Goal: Task Accomplishment & Management: Complete application form

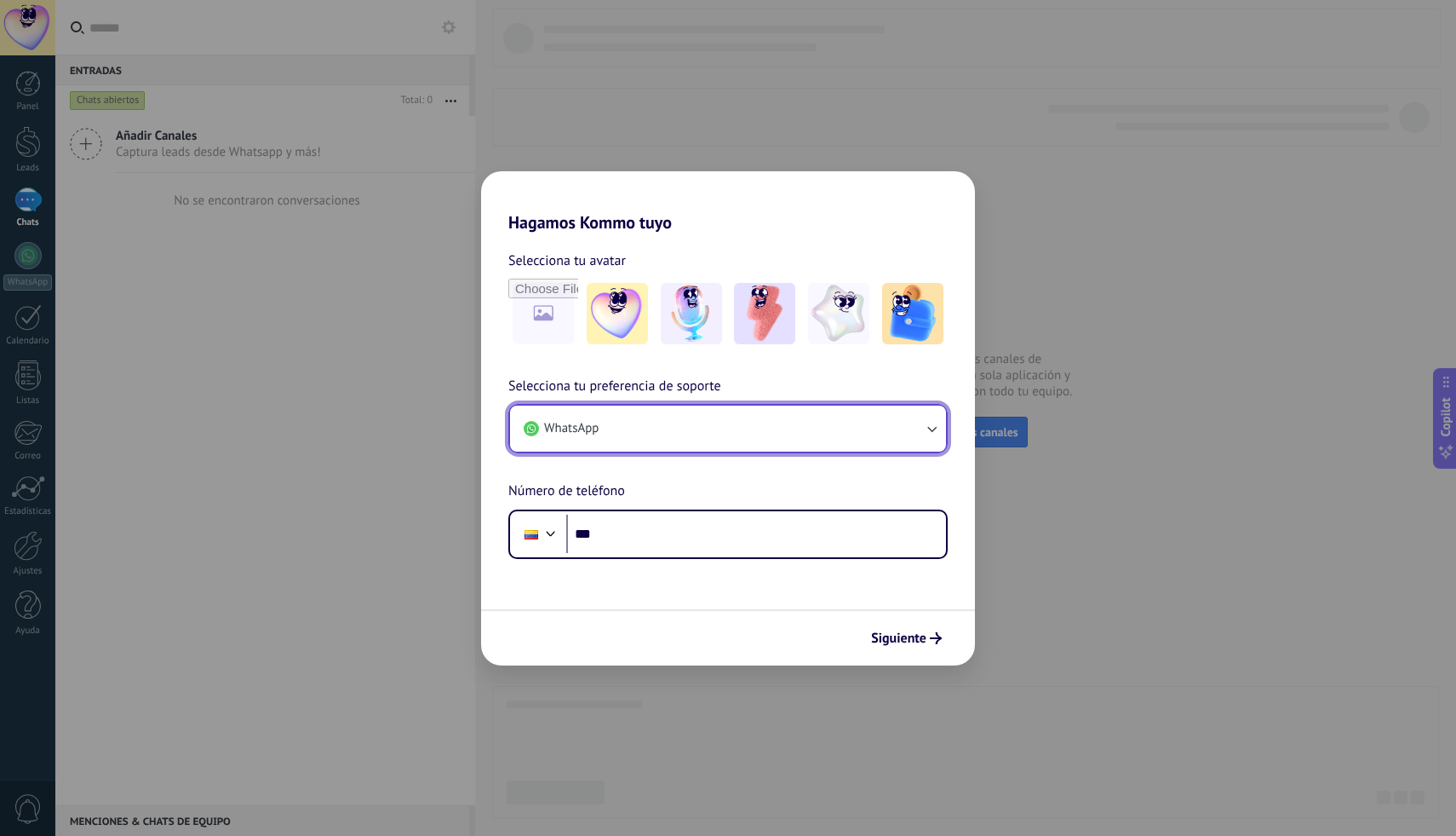
click at [917, 429] on button "WhatsApp" at bounding box center [728, 428] width 436 height 46
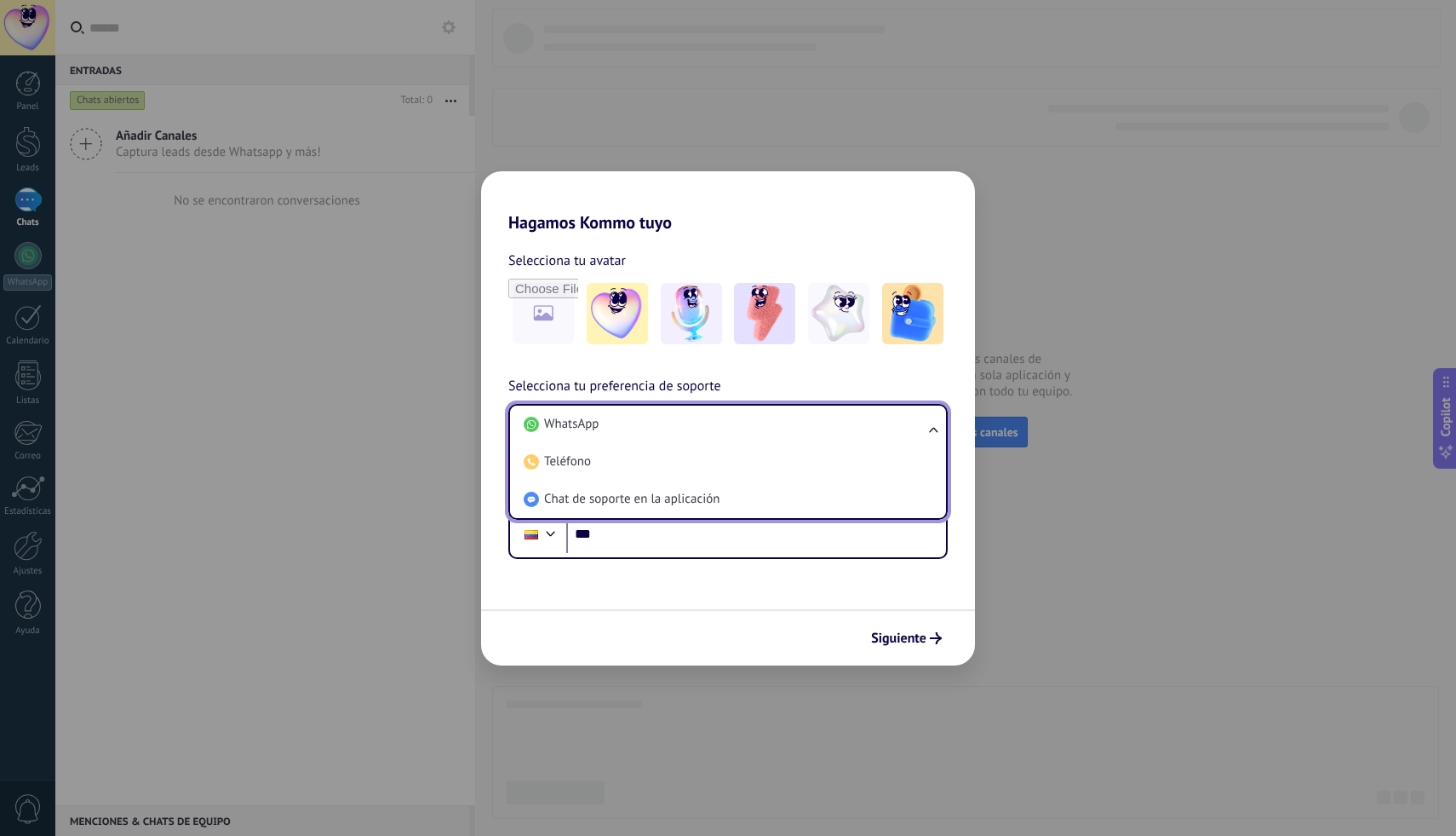
click at [780, 371] on div "Selecciona tu avatar Selecciona tu preferencia de soporte WhatsApp WhatsApp Tel…" at bounding box center [728, 395] width 494 height 327
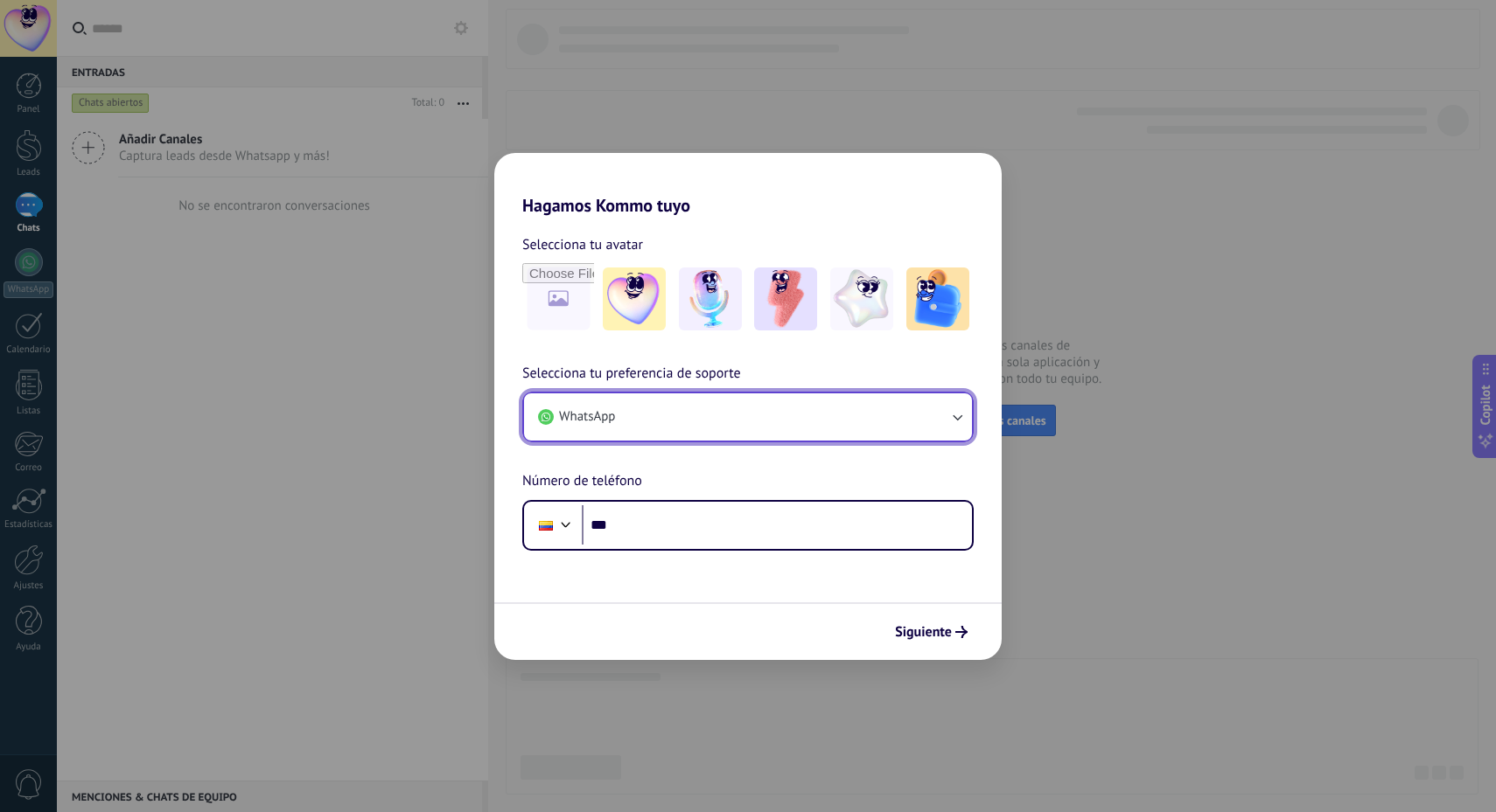
click at [680, 413] on button "WhatsApp" at bounding box center [748, 417] width 448 height 47
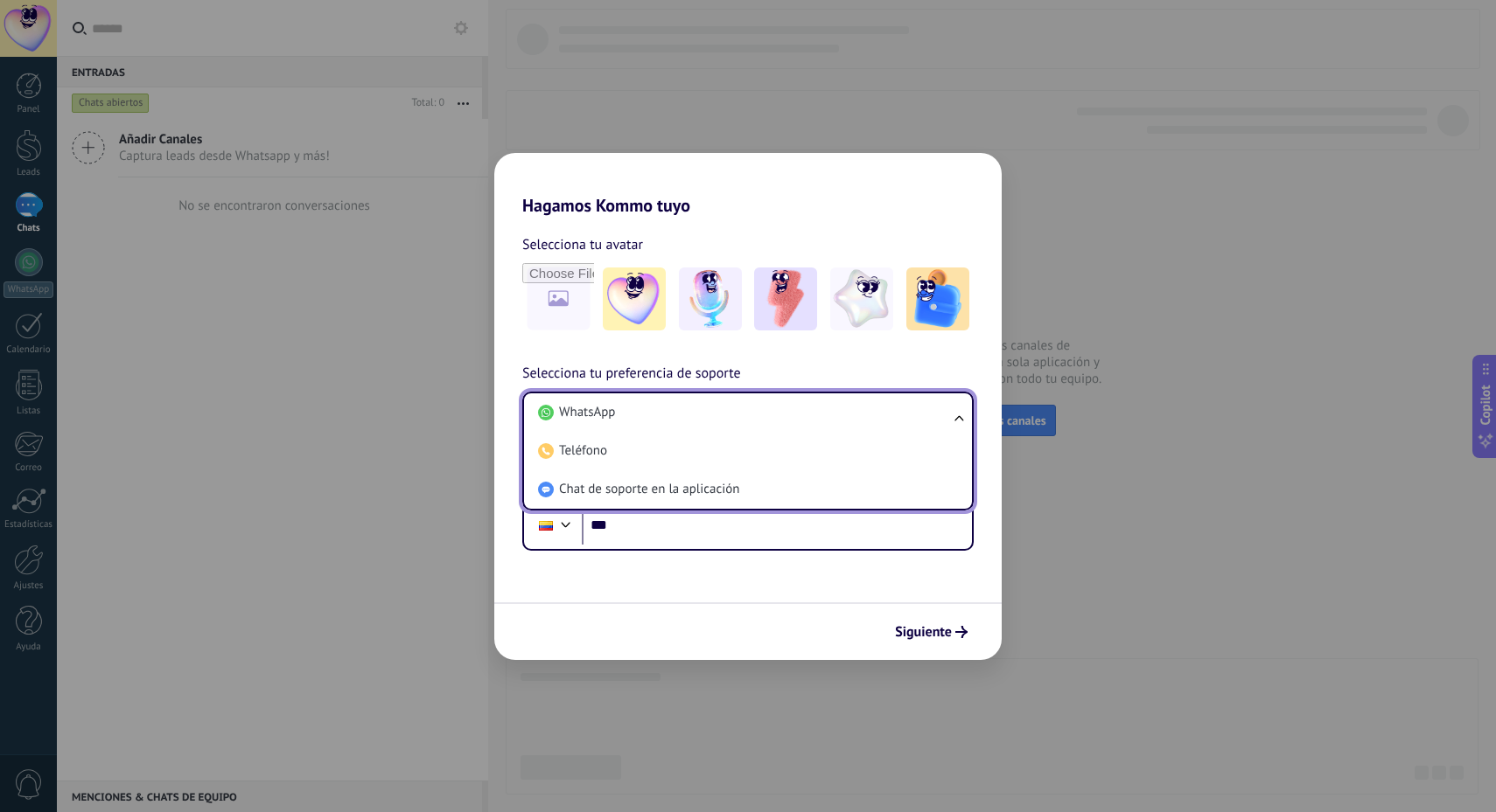
click at [785, 351] on div "Selecciona tu avatar Selecciona tu preferencia de soporte WhatsApp WhatsApp Tel…" at bounding box center [748, 383] width 508 height 335
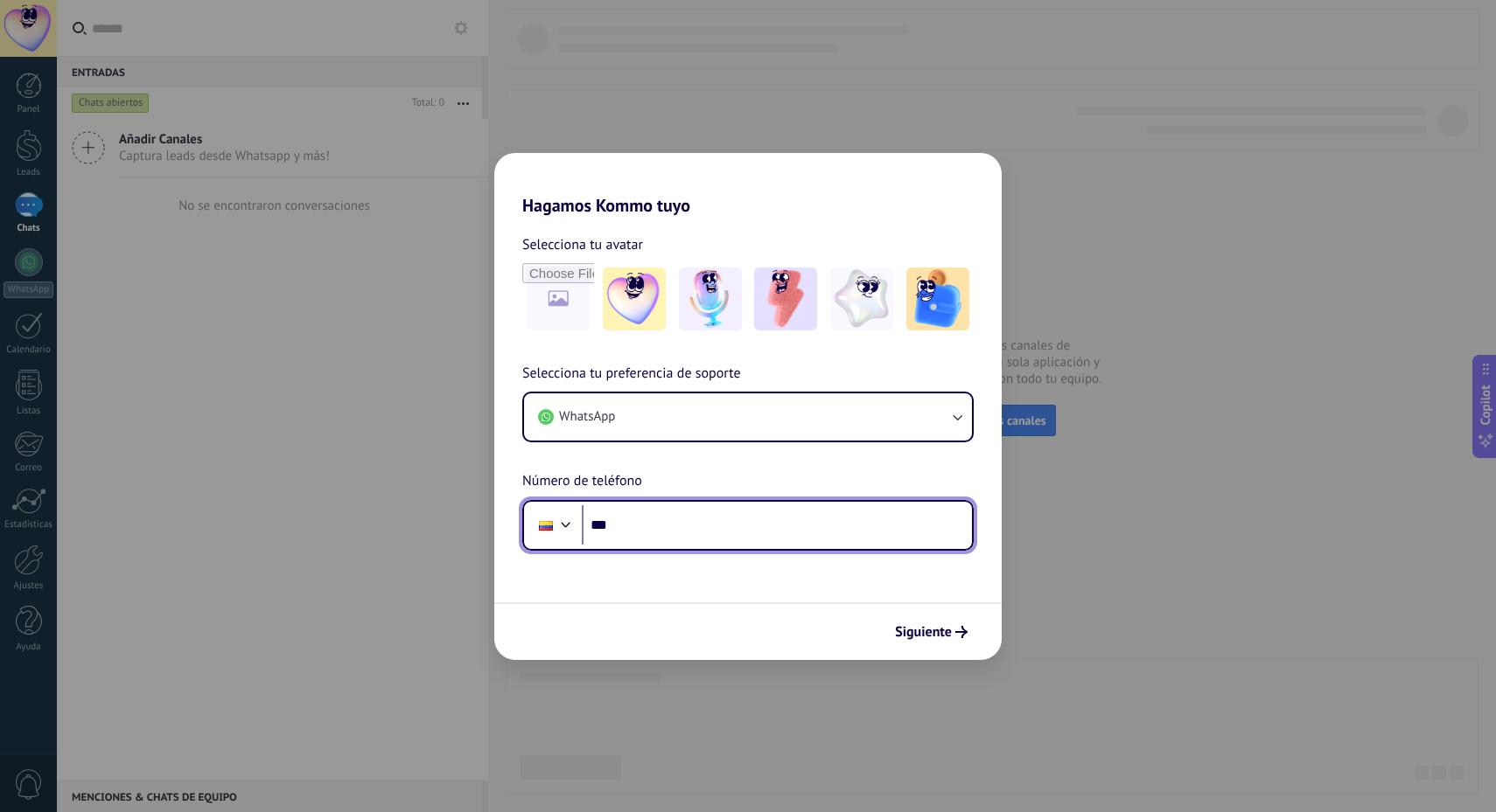
click at [675, 527] on input "***" at bounding box center [777, 525] width 390 height 40
click at [563, 525] on div at bounding box center [566, 522] width 21 height 21
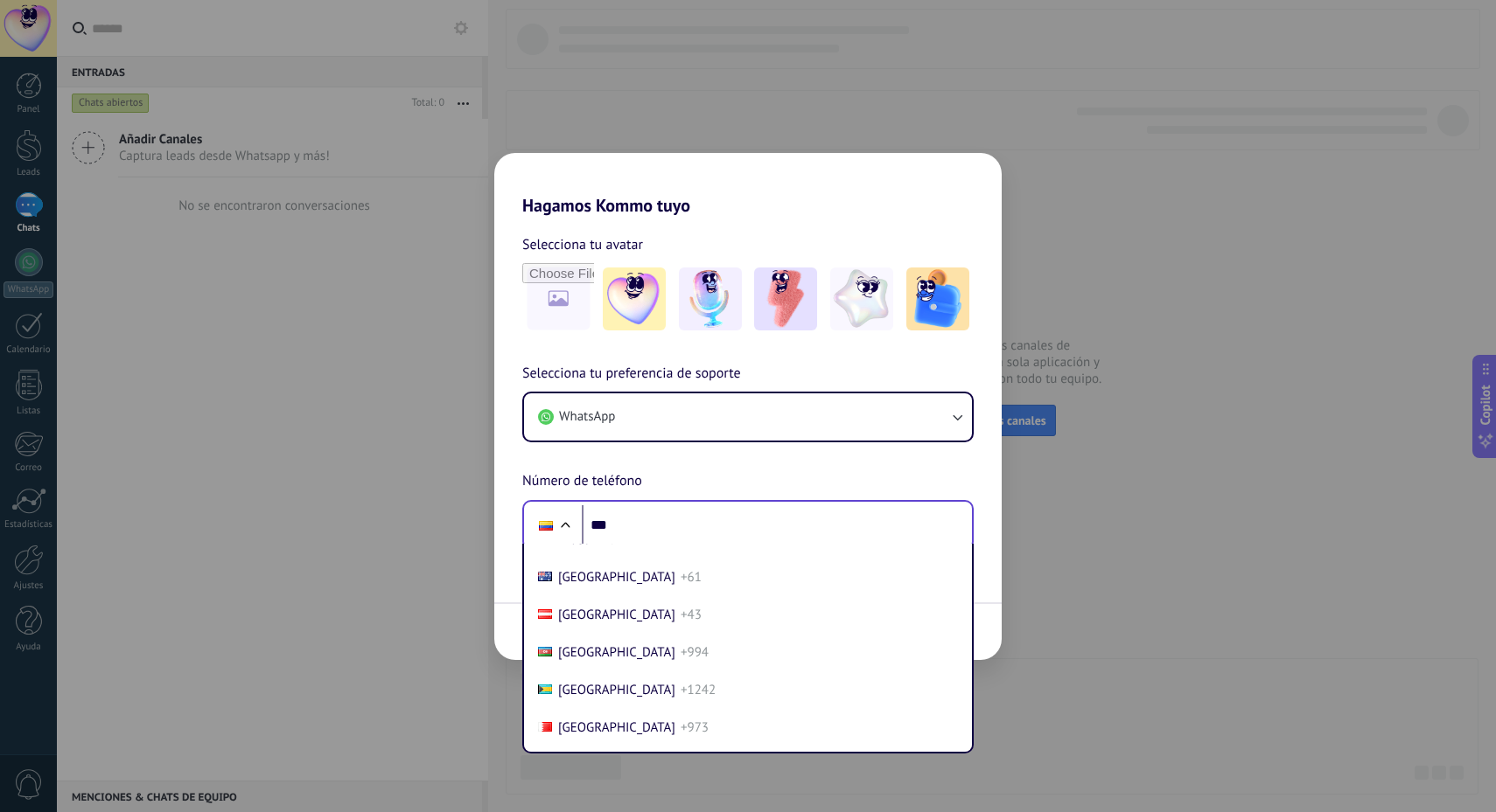
scroll to position [213, 0]
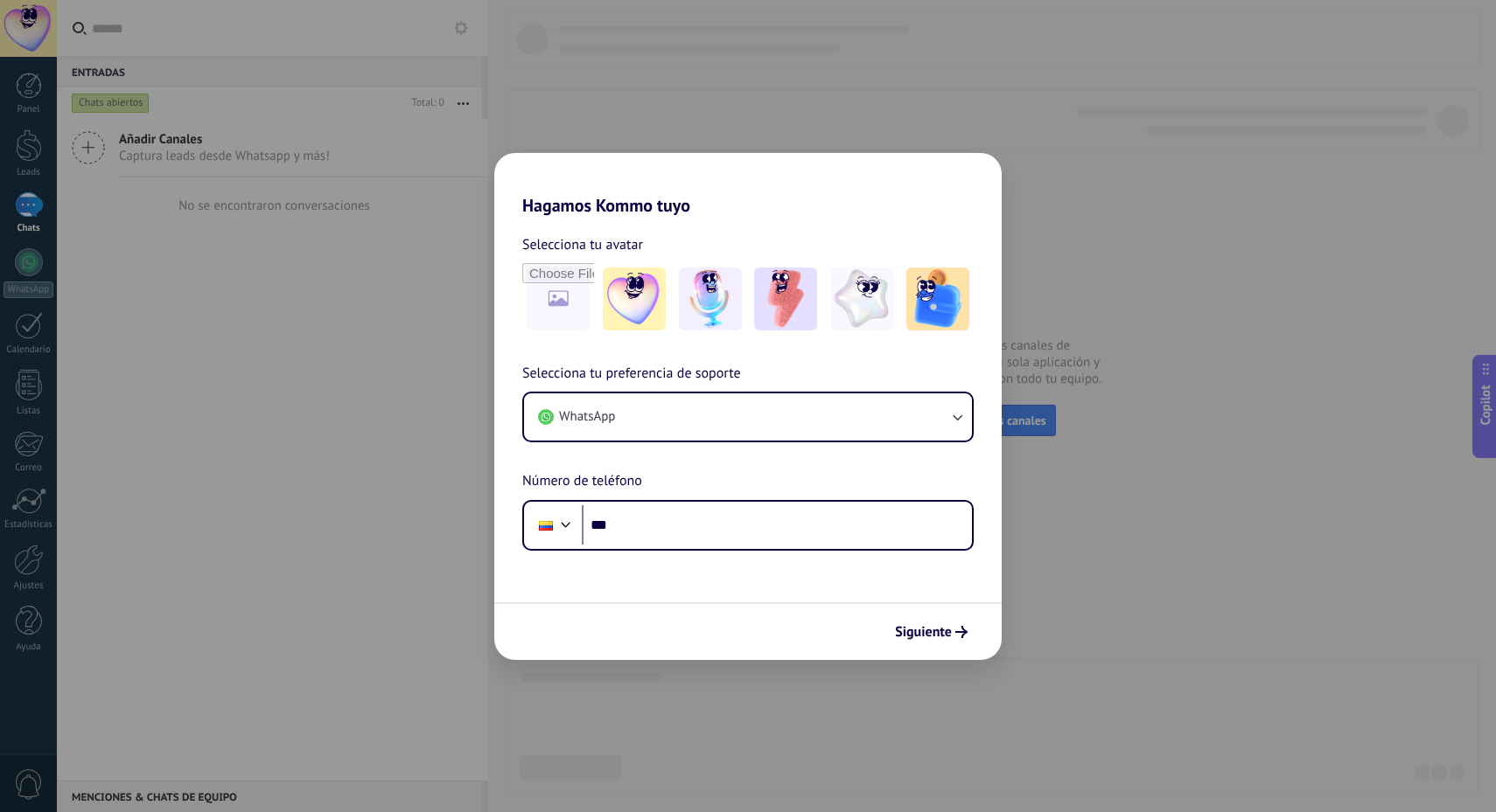
click at [788, 371] on div "Selecciona tu preferencia de soporte WhatsApp Número de teléfono Phone ***" at bounding box center [748, 456] width 508 height 188
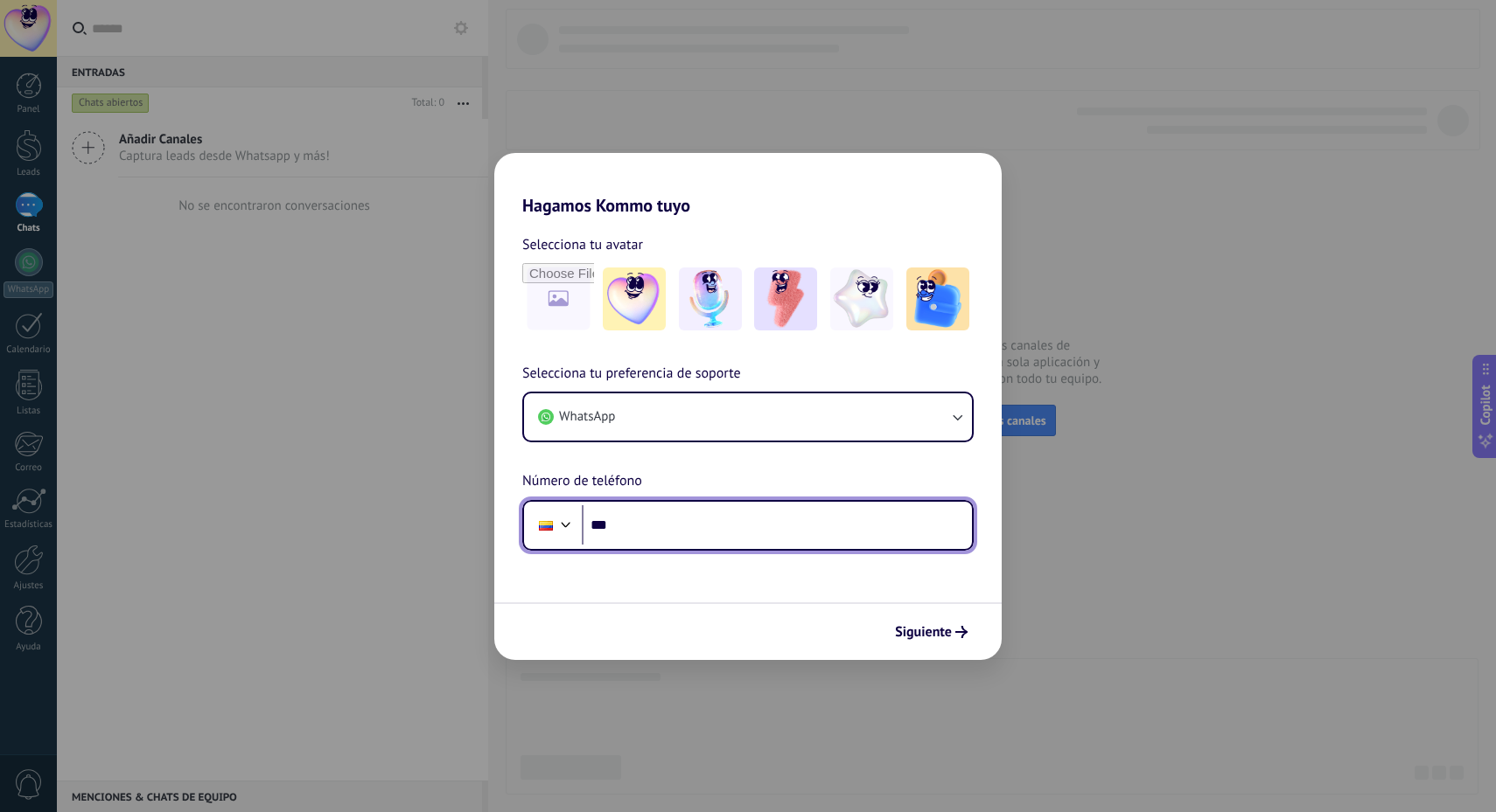
click at [566, 524] on div at bounding box center [566, 522] width 21 height 21
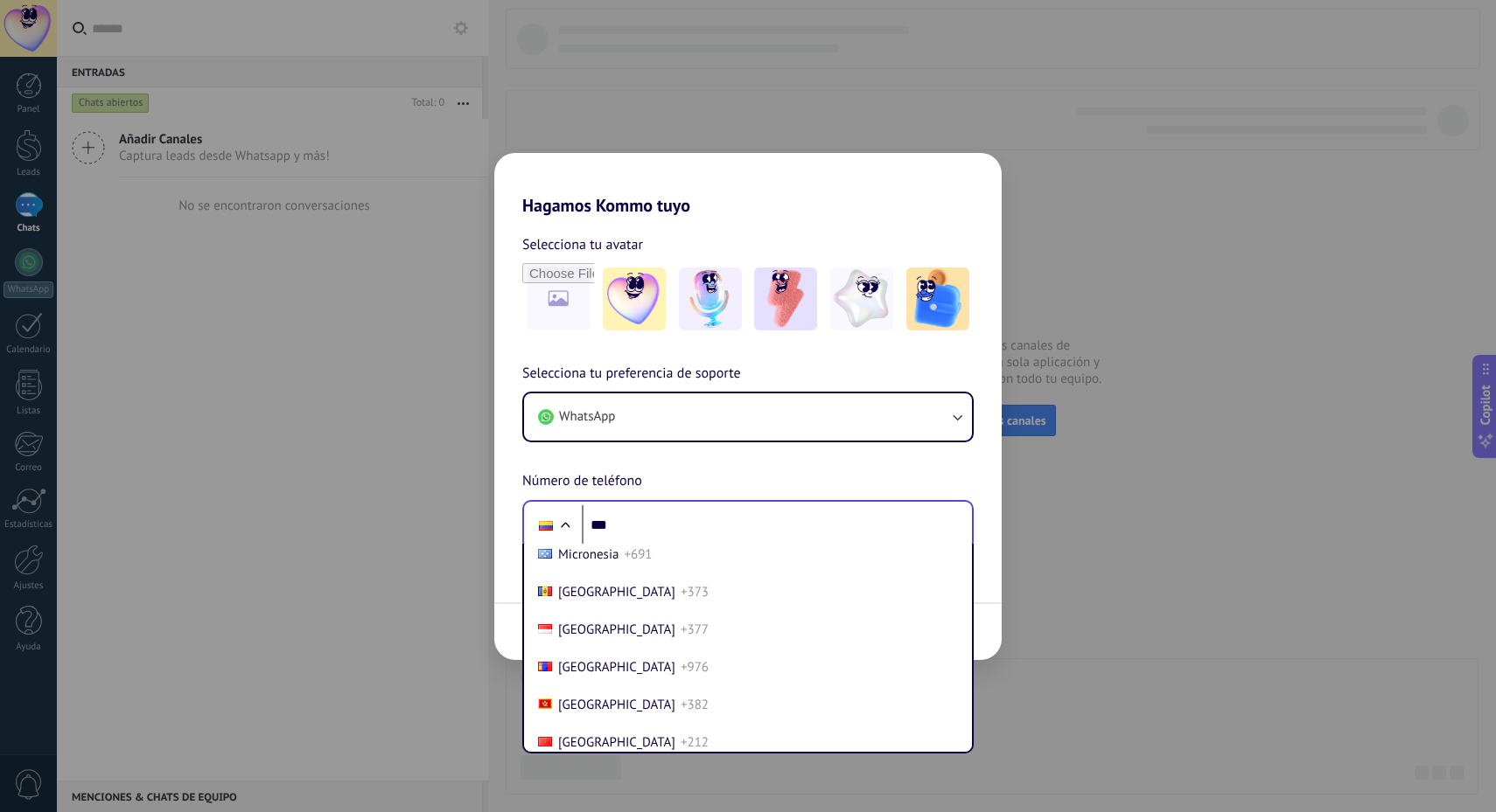
scroll to position [4609, 0]
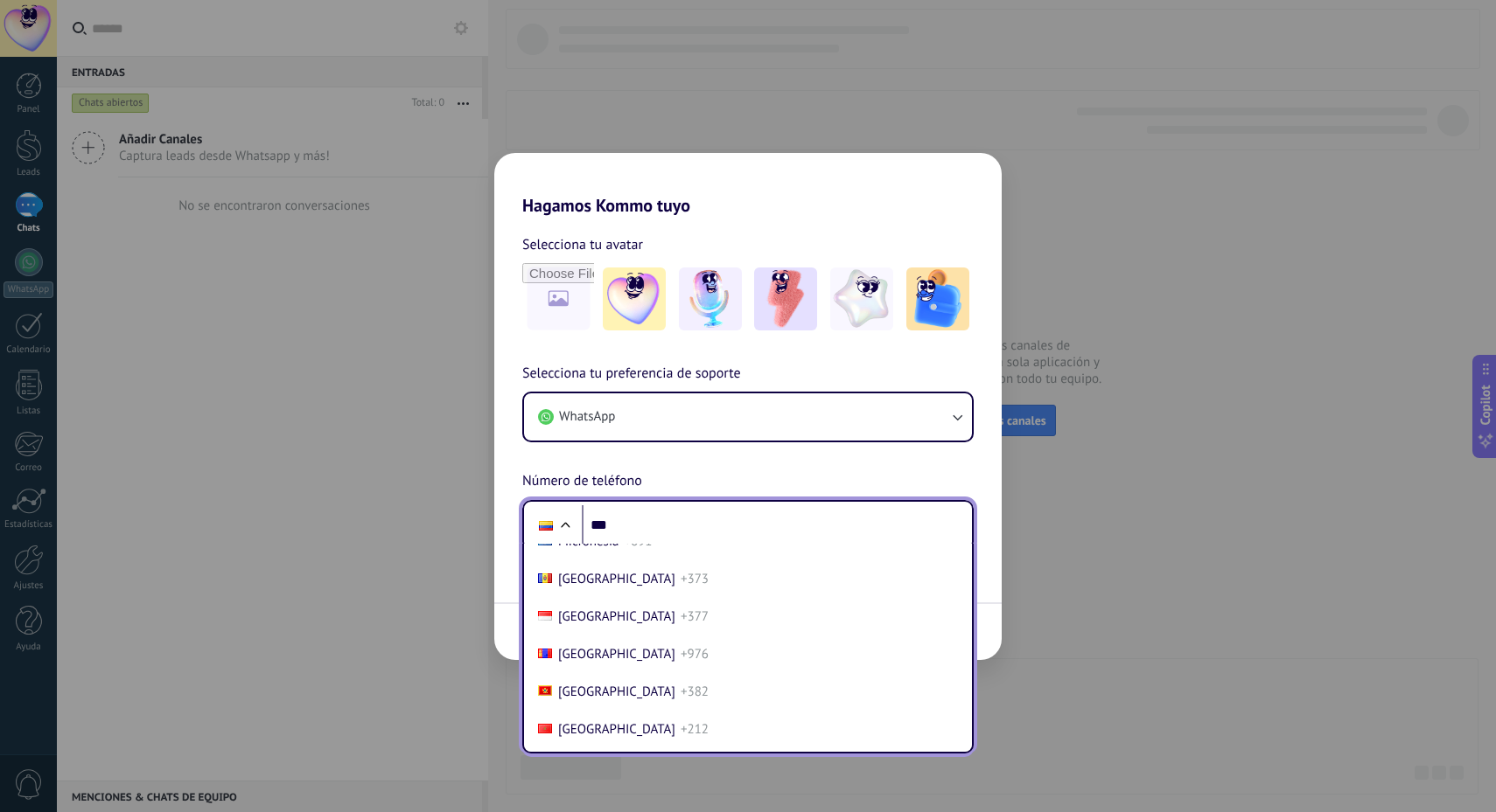
click at [630, 523] on li "Mexico +52" at bounding box center [748, 504] width 434 height 37
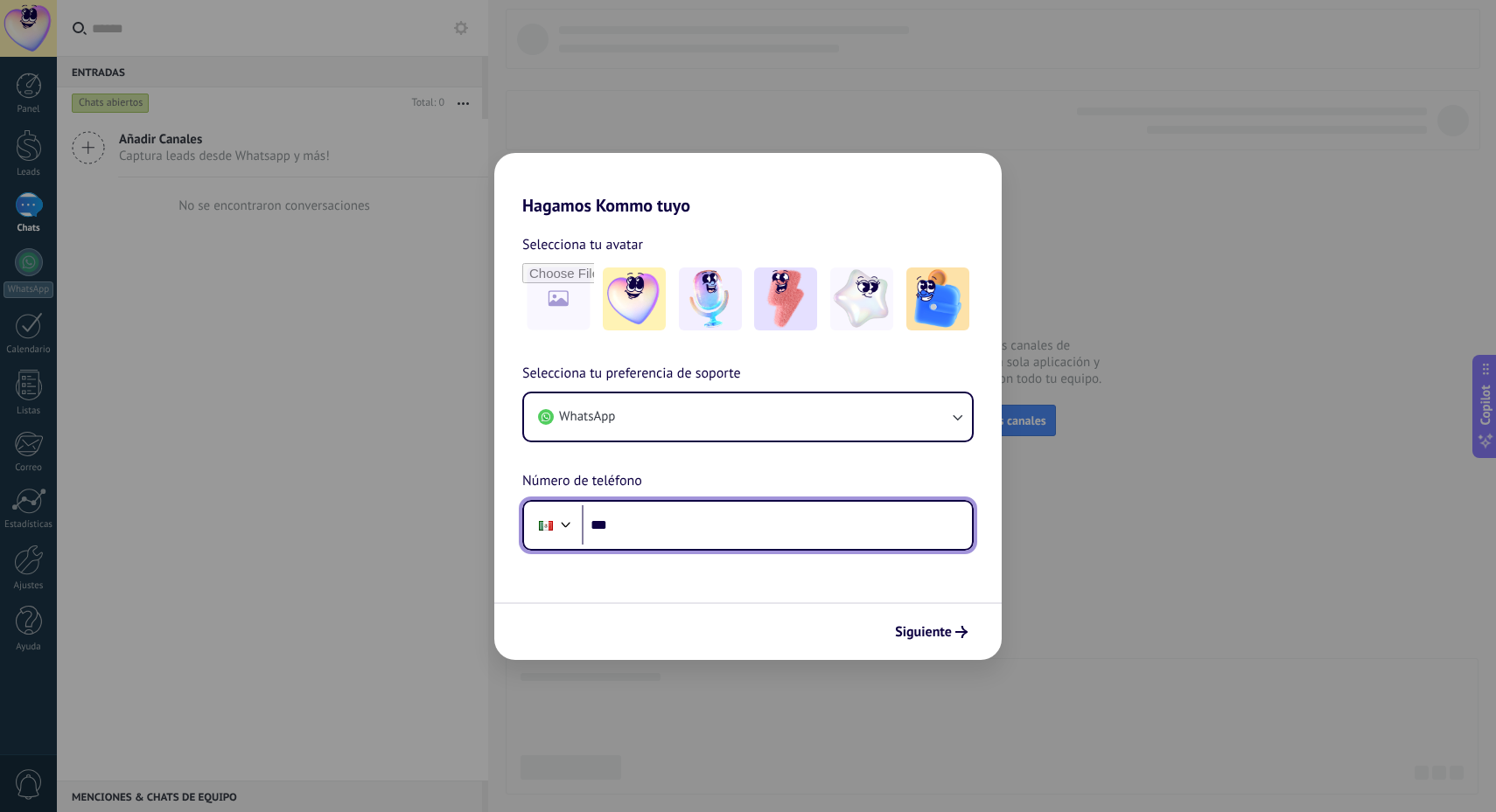
click at [724, 530] on input "***" at bounding box center [777, 525] width 390 height 40
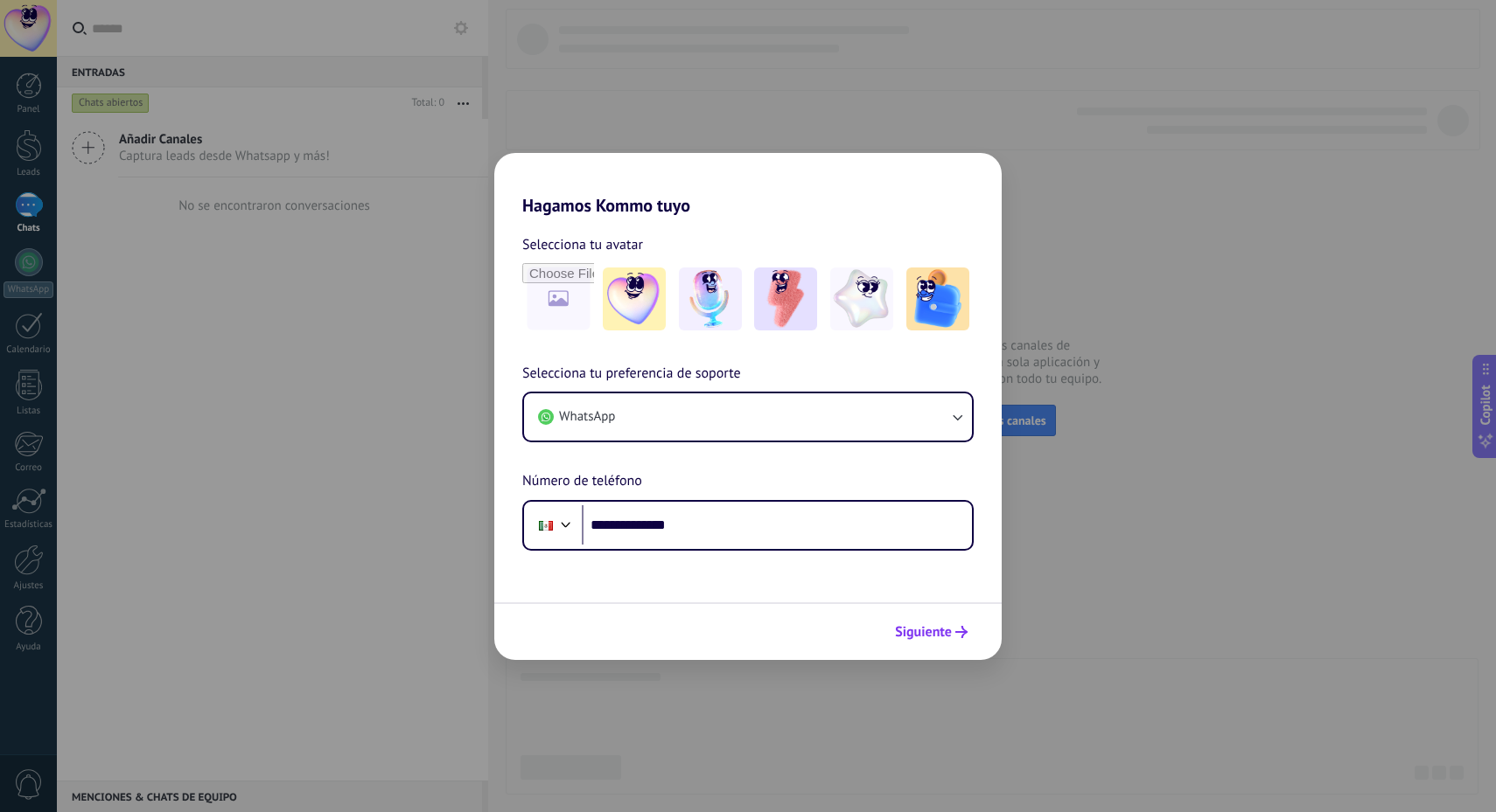
click at [934, 636] on span "Siguiente" at bounding box center [924, 632] width 57 height 12
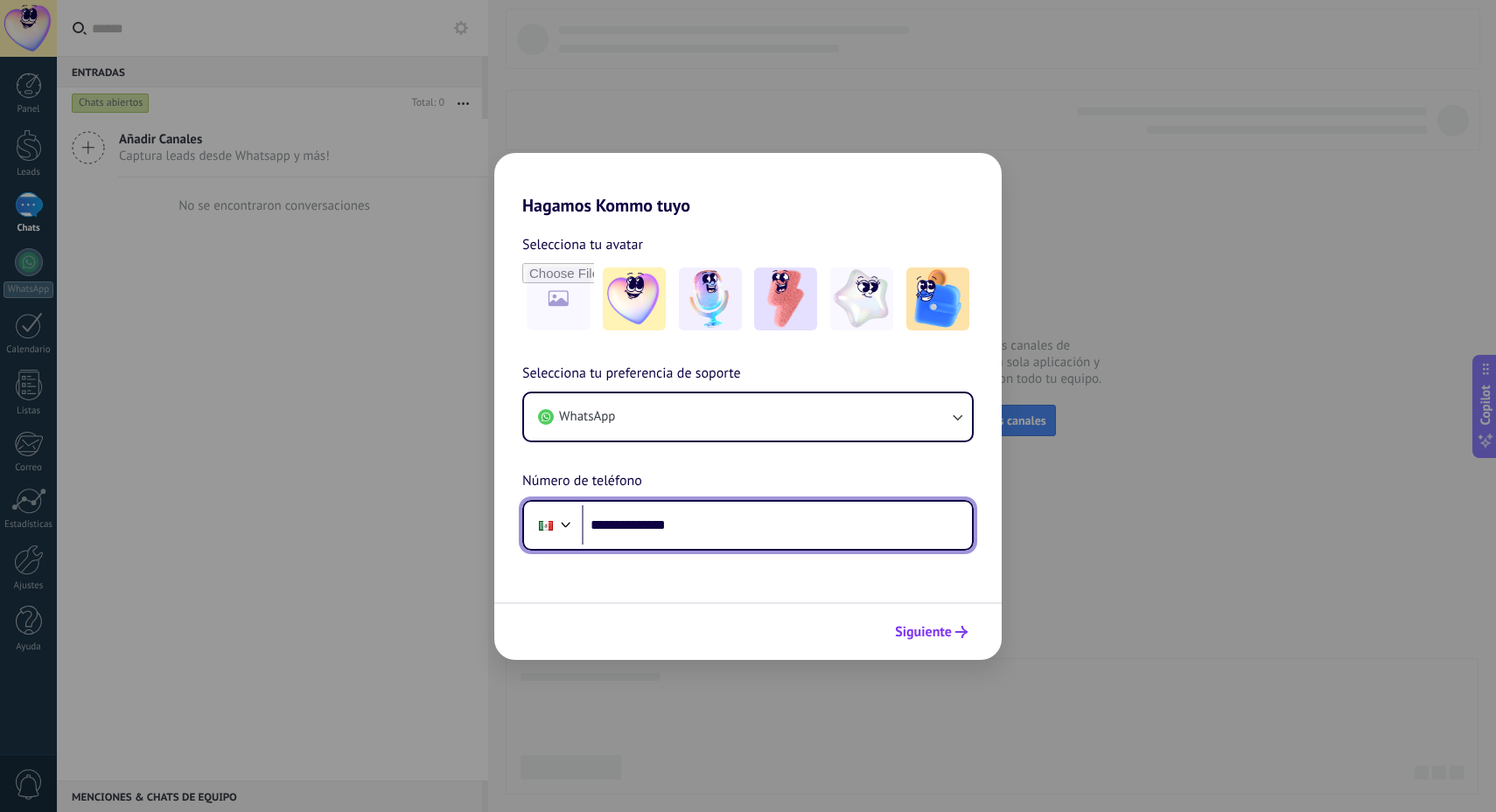
scroll to position [0, 0]
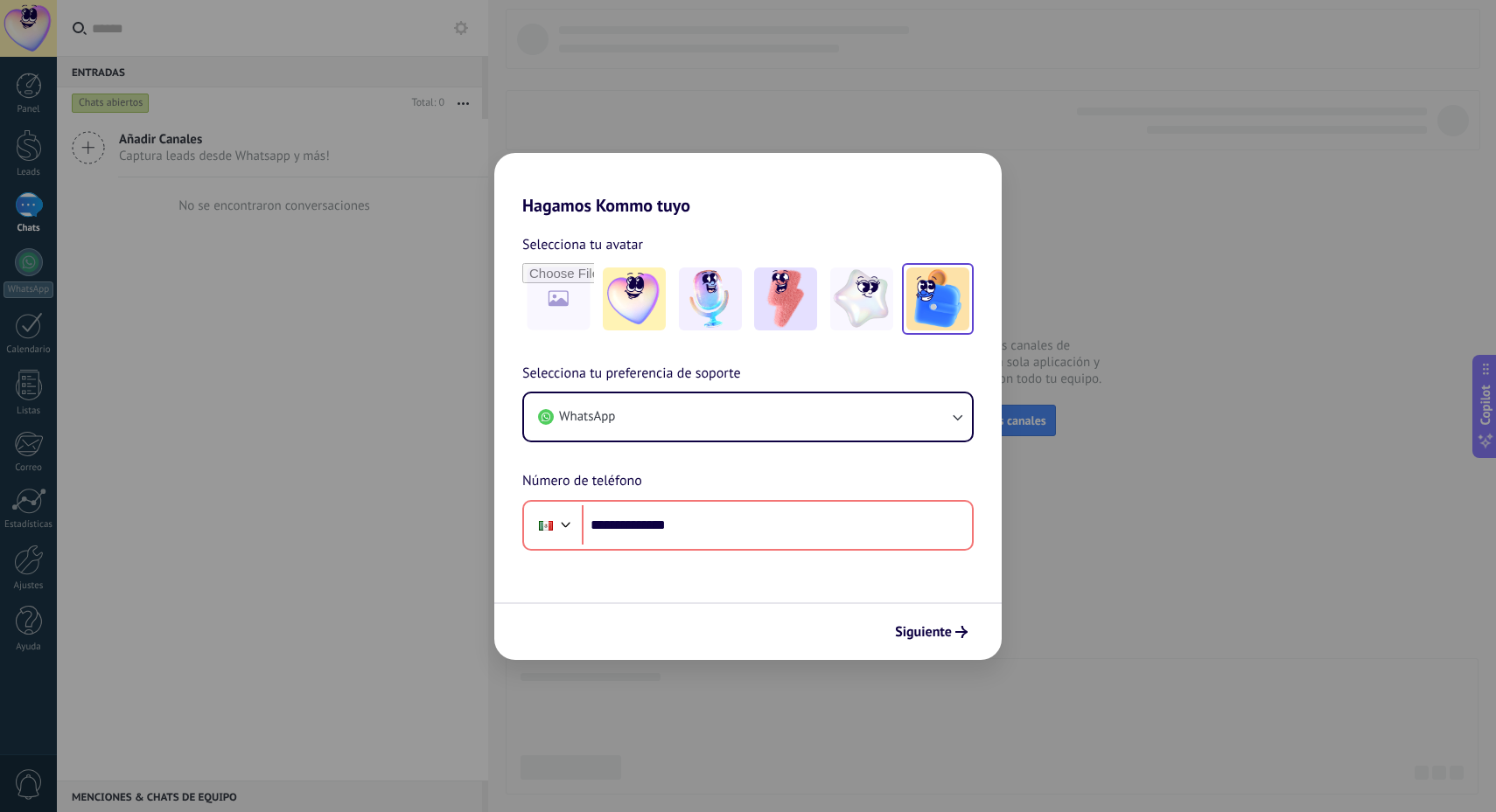
click at [945, 294] on img at bounding box center [938, 299] width 63 height 63
click at [953, 636] on span "Siguiente" at bounding box center [931, 632] width 73 height 12
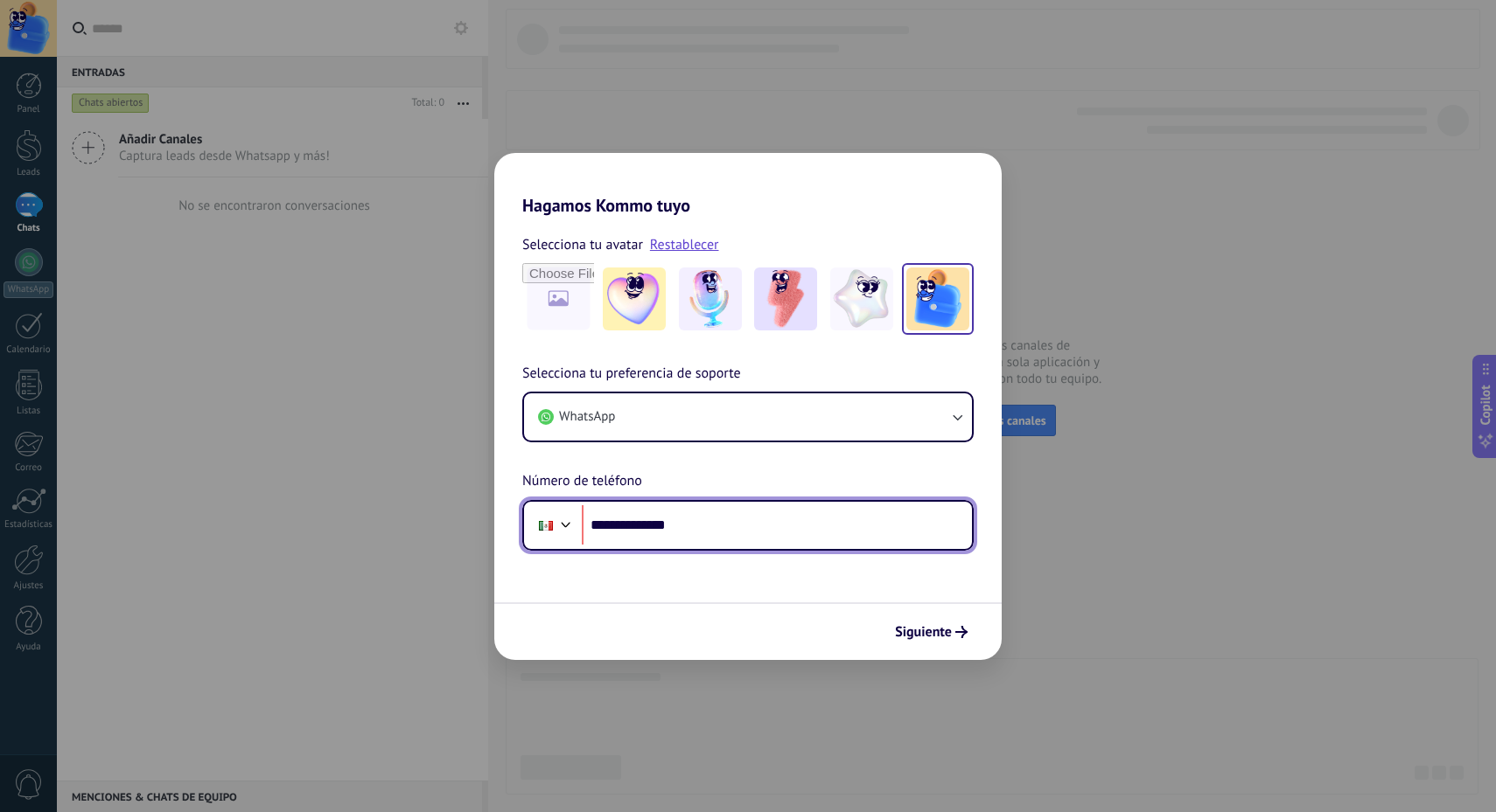
click at [617, 529] on input "**********" at bounding box center [777, 525] width 390 height 40
click at [773, 530] on input "**********" at bounding box center [777, 525] width 390 height 40
type input "**********"
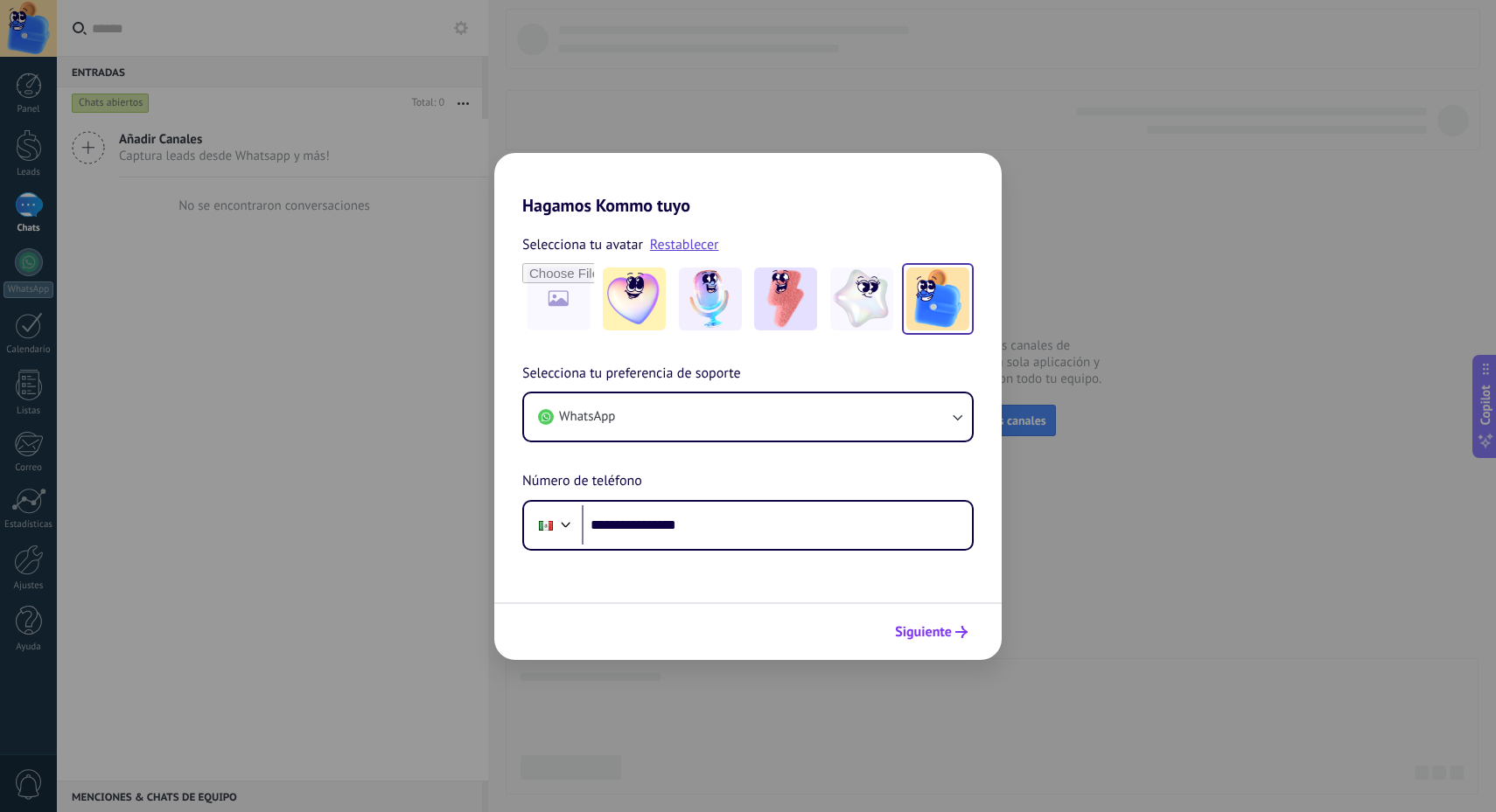
click at [944, 630] on span "Siguiente" at bounding box center [924, 632] width 57 height 12
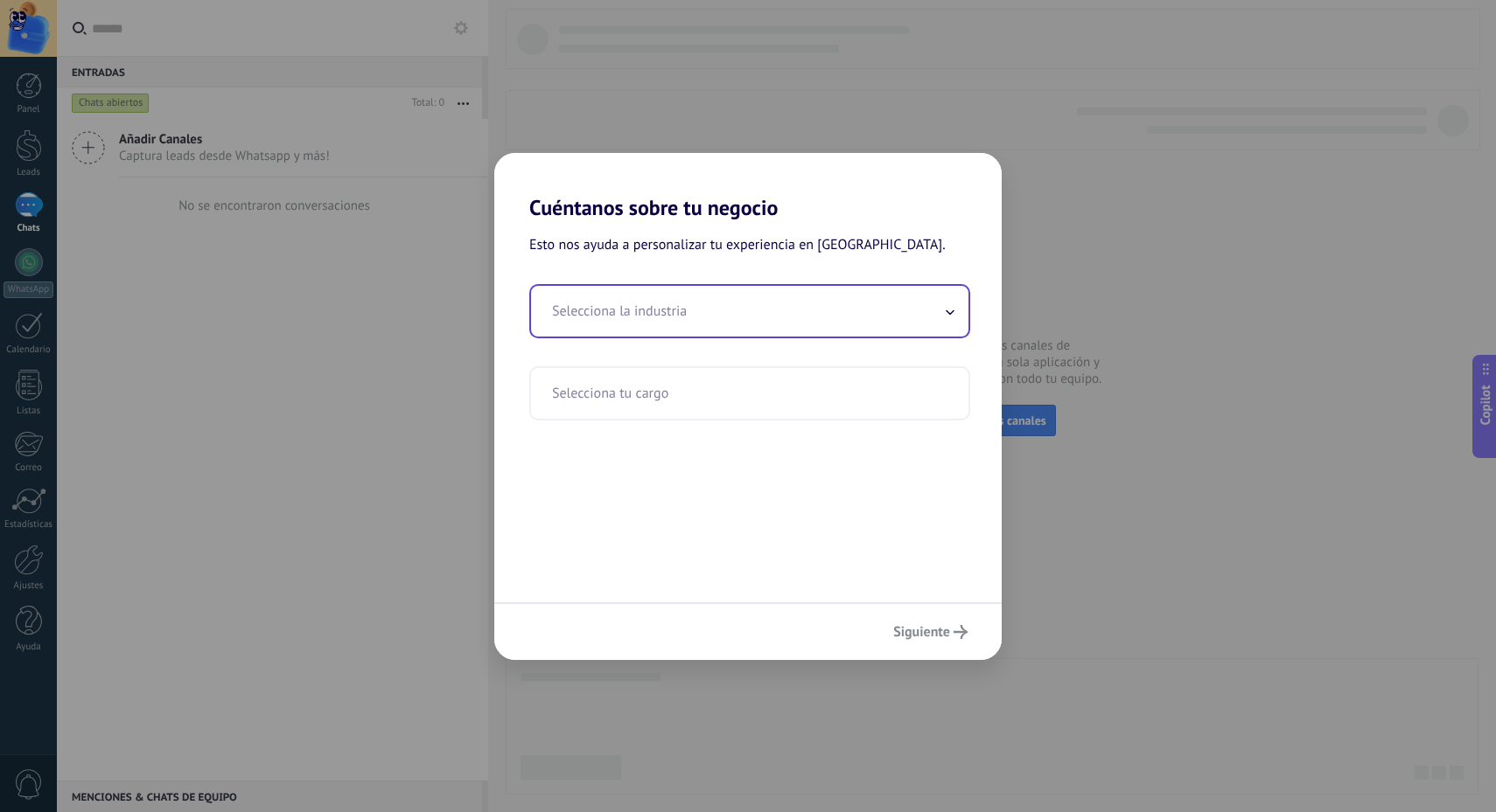
click at [839, 316] on input "text" at bounding box center [749, 312] width 438 height 51
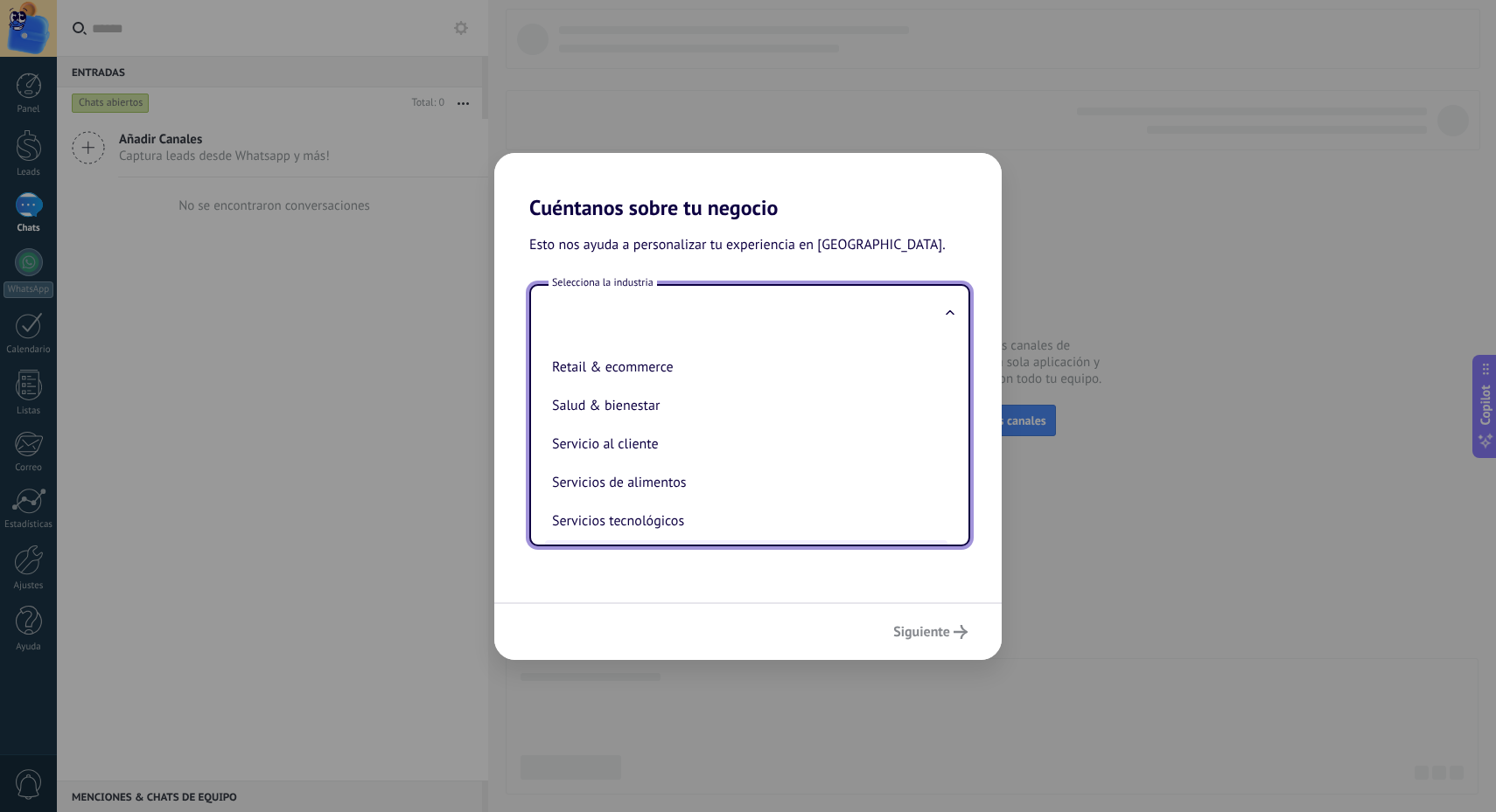
scroll to position [313, 0]
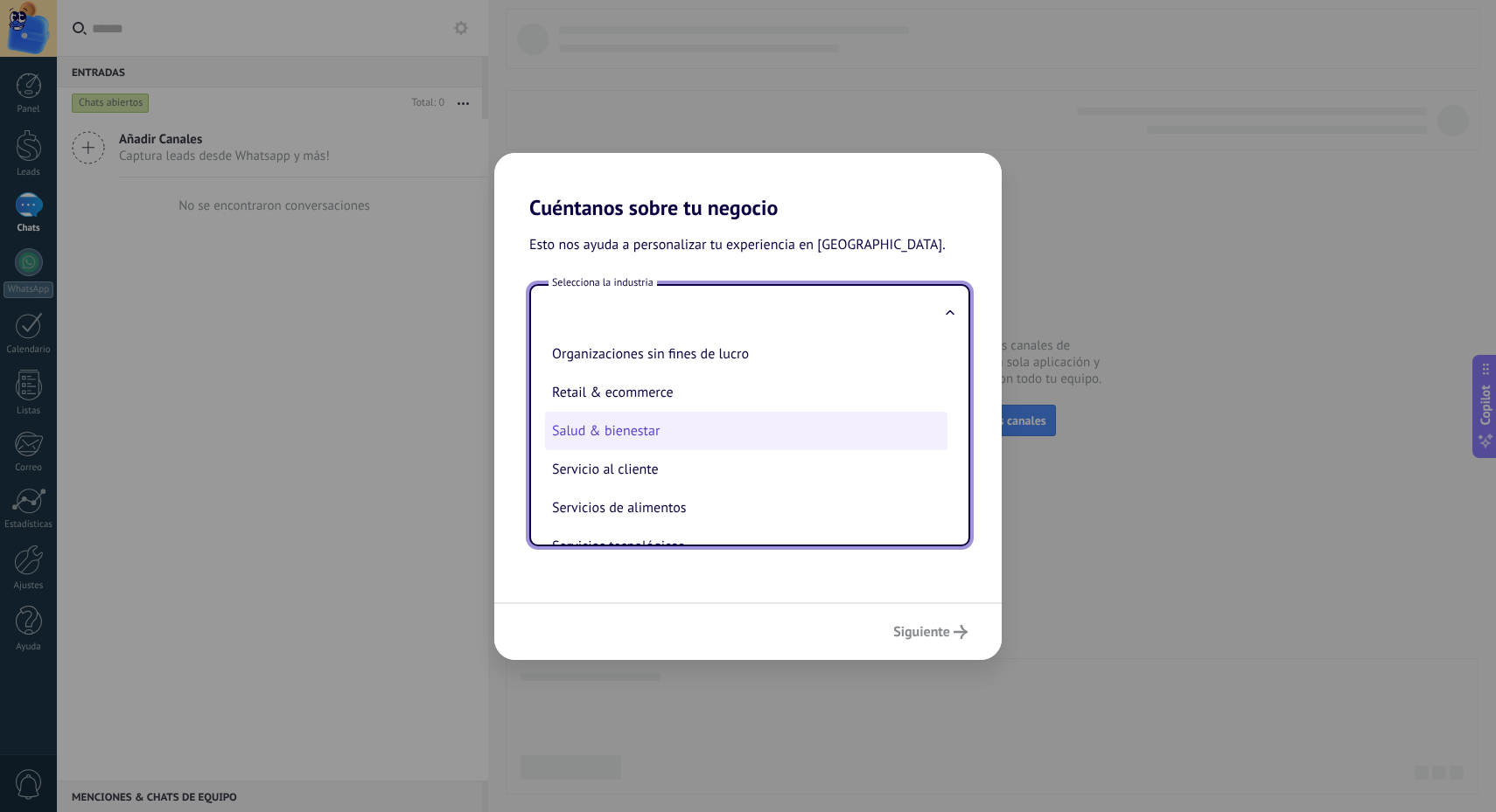
click at [693, 450] on li "Salud & bienestar" at bounding box center [746, 431] width 402 height 38
type input "**********"
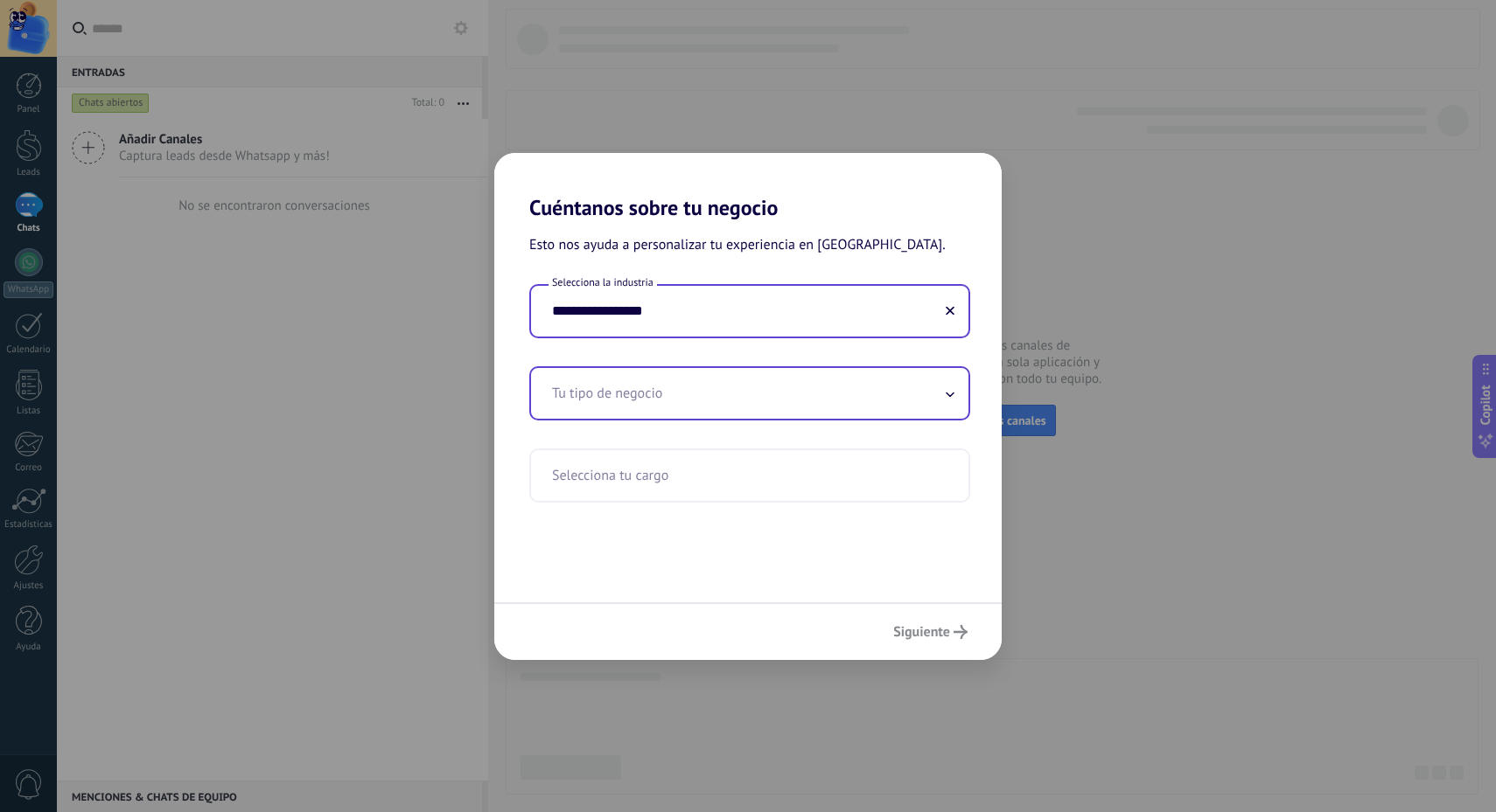
click at [693, 400] on input "text" at bounding box center [749, 394] width 438 height 51
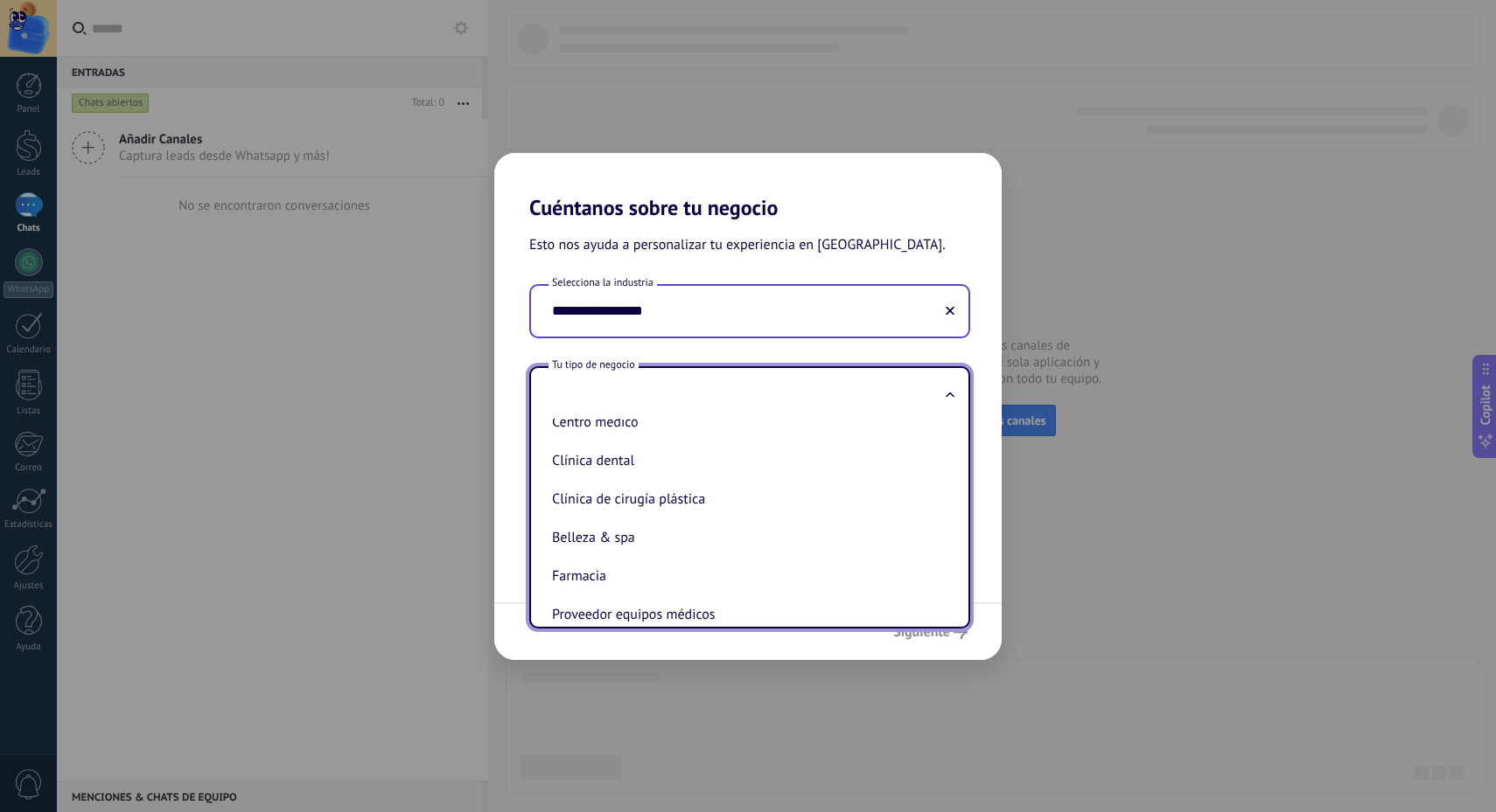
scroll to position [0, 0]
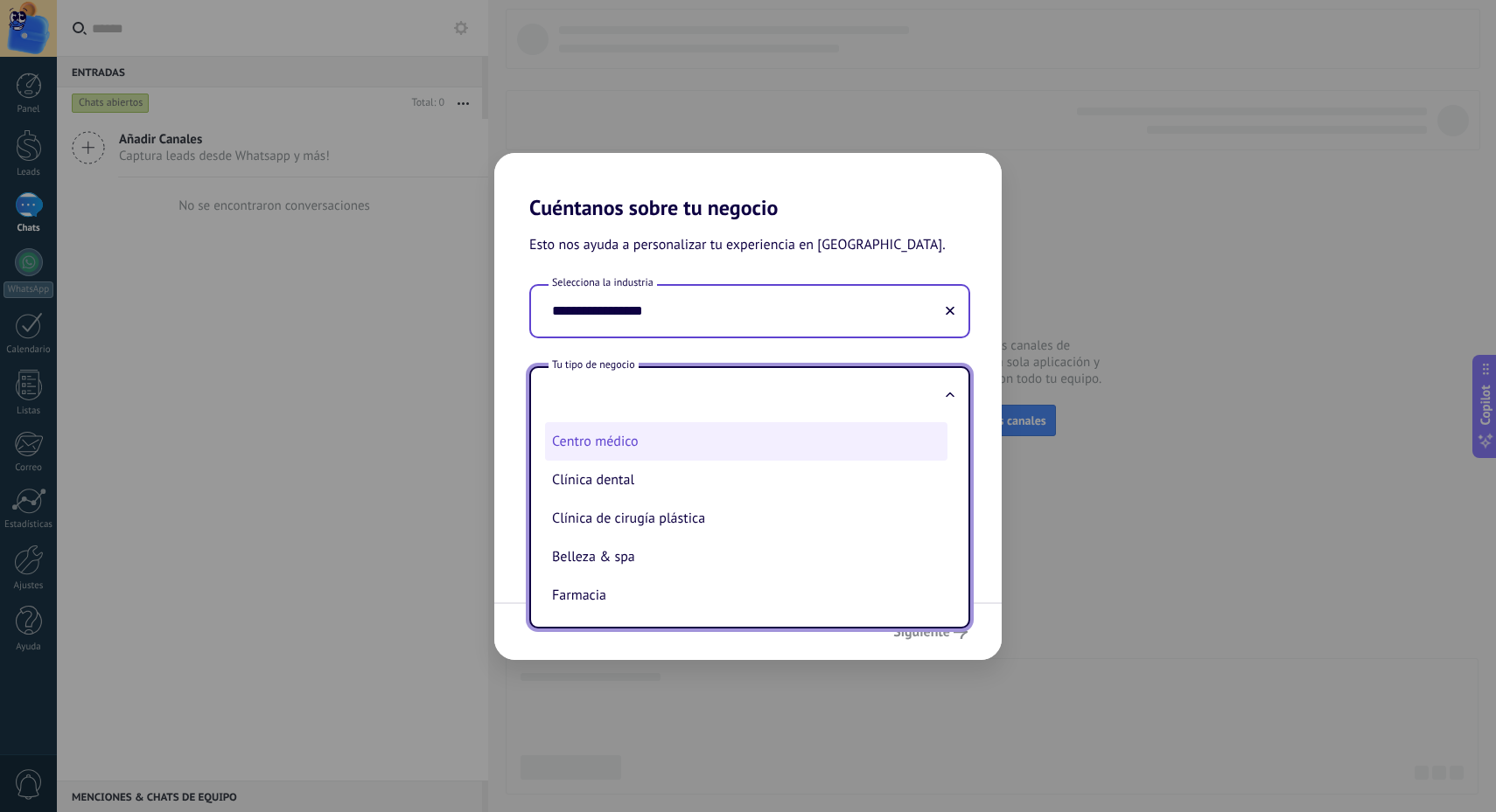
click at [714, 441] on li "Centro médico" at bounding box center [746, 441] width 402 height 38
type input "**********"
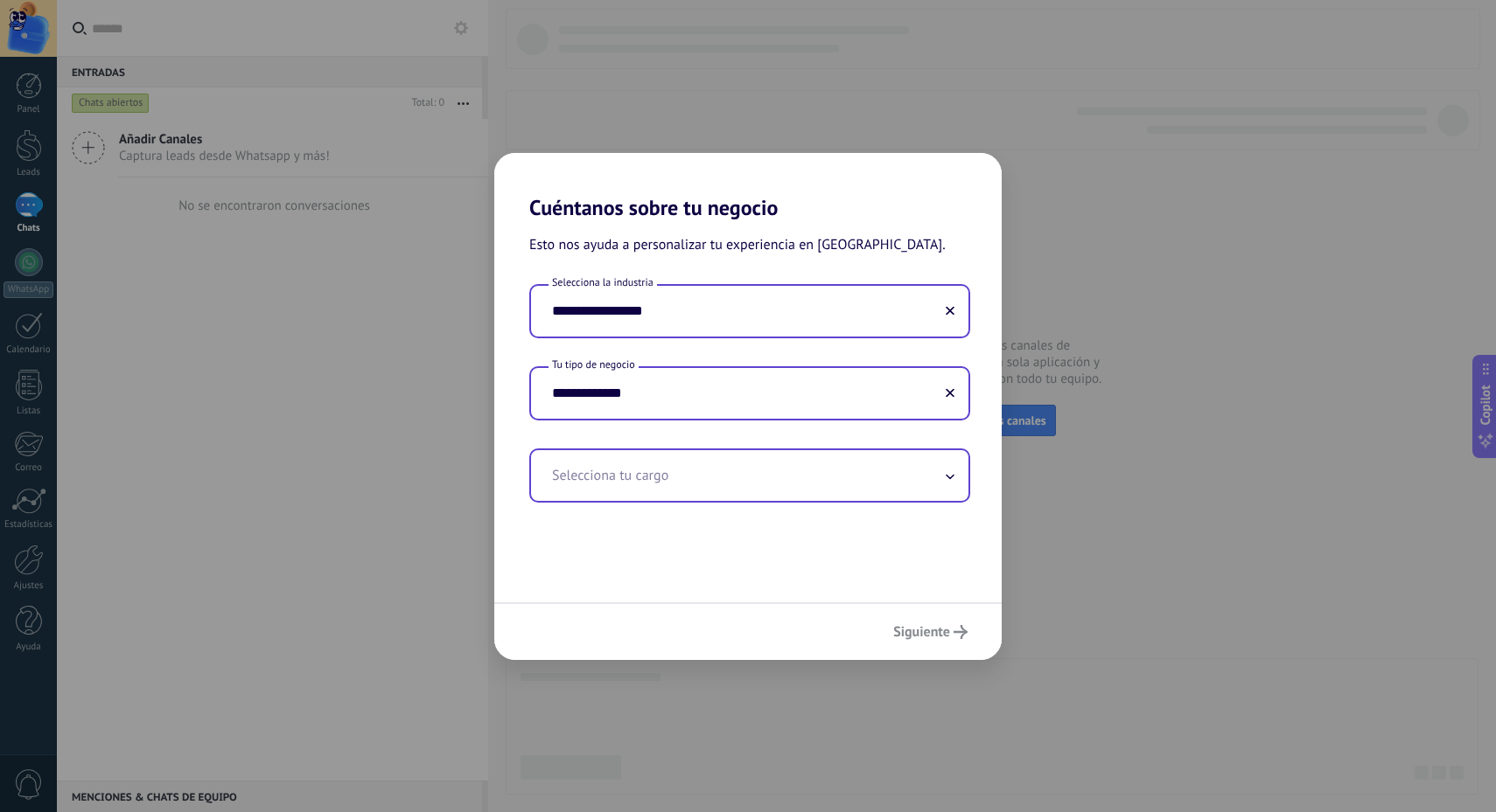
click at [702, 483] on input "text" at bounding box center [749, 476] width 438 height 51
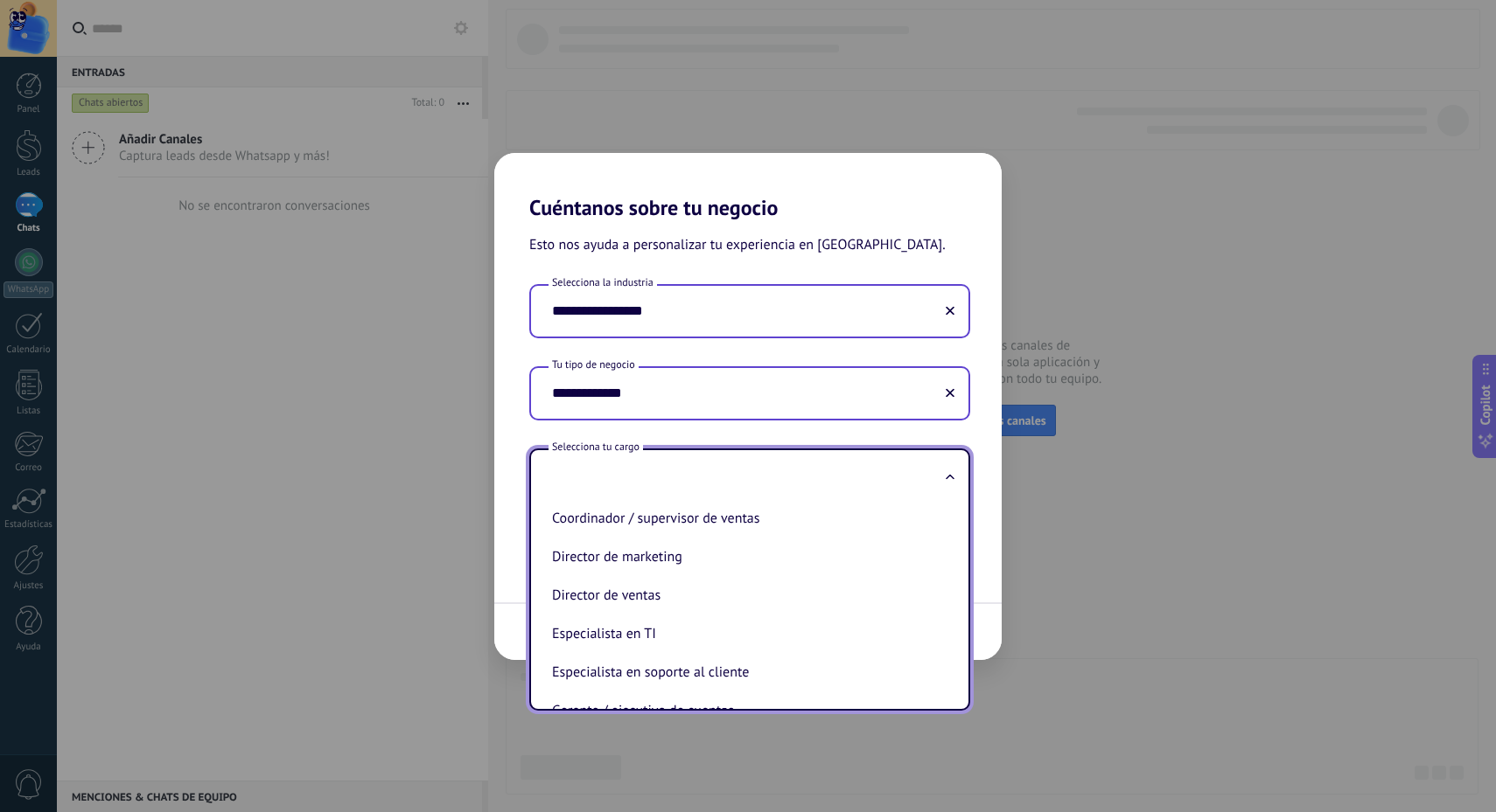
scroll to position [160, 0]
click at [748, 558] on li "Director de marketing" at bounding box center [746, 555] width 402 height 38
type input "**********"
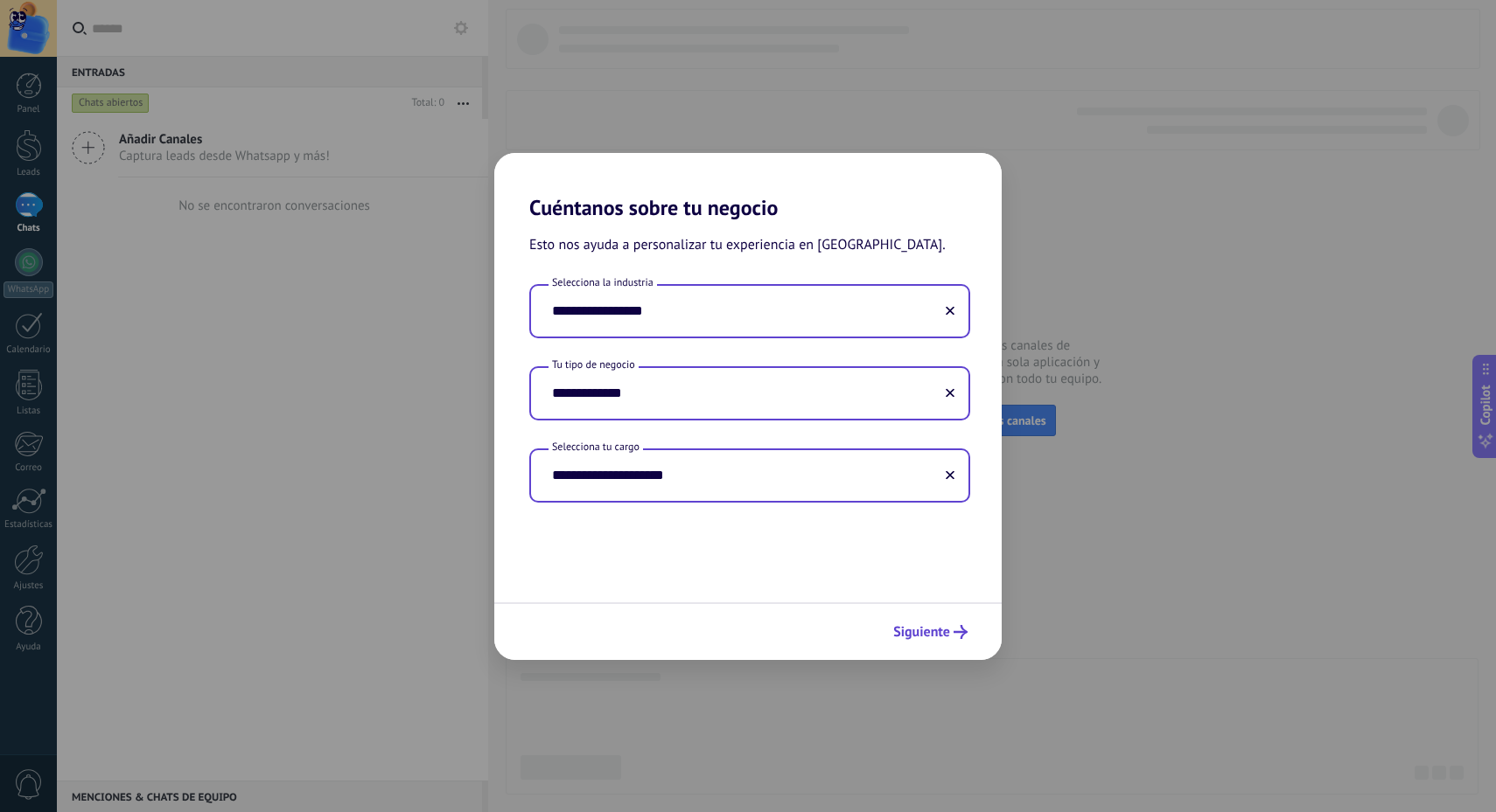
click at [945, 630] on span "Siguiente" at bounding box center [922, 632] width 57 height 12
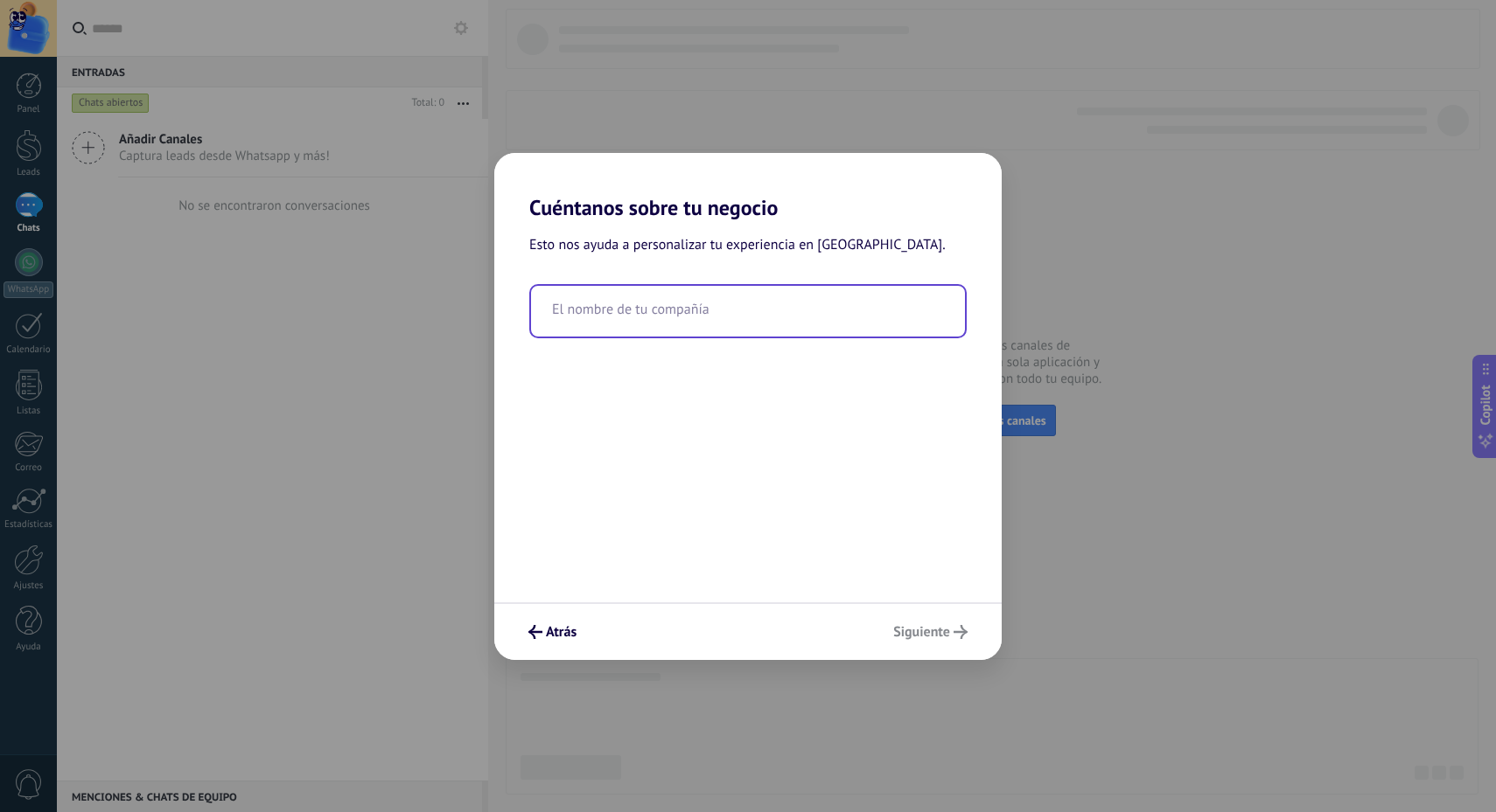
click at [664, 328] on input "text" at bounding box center [748, 312] width 434 height 51
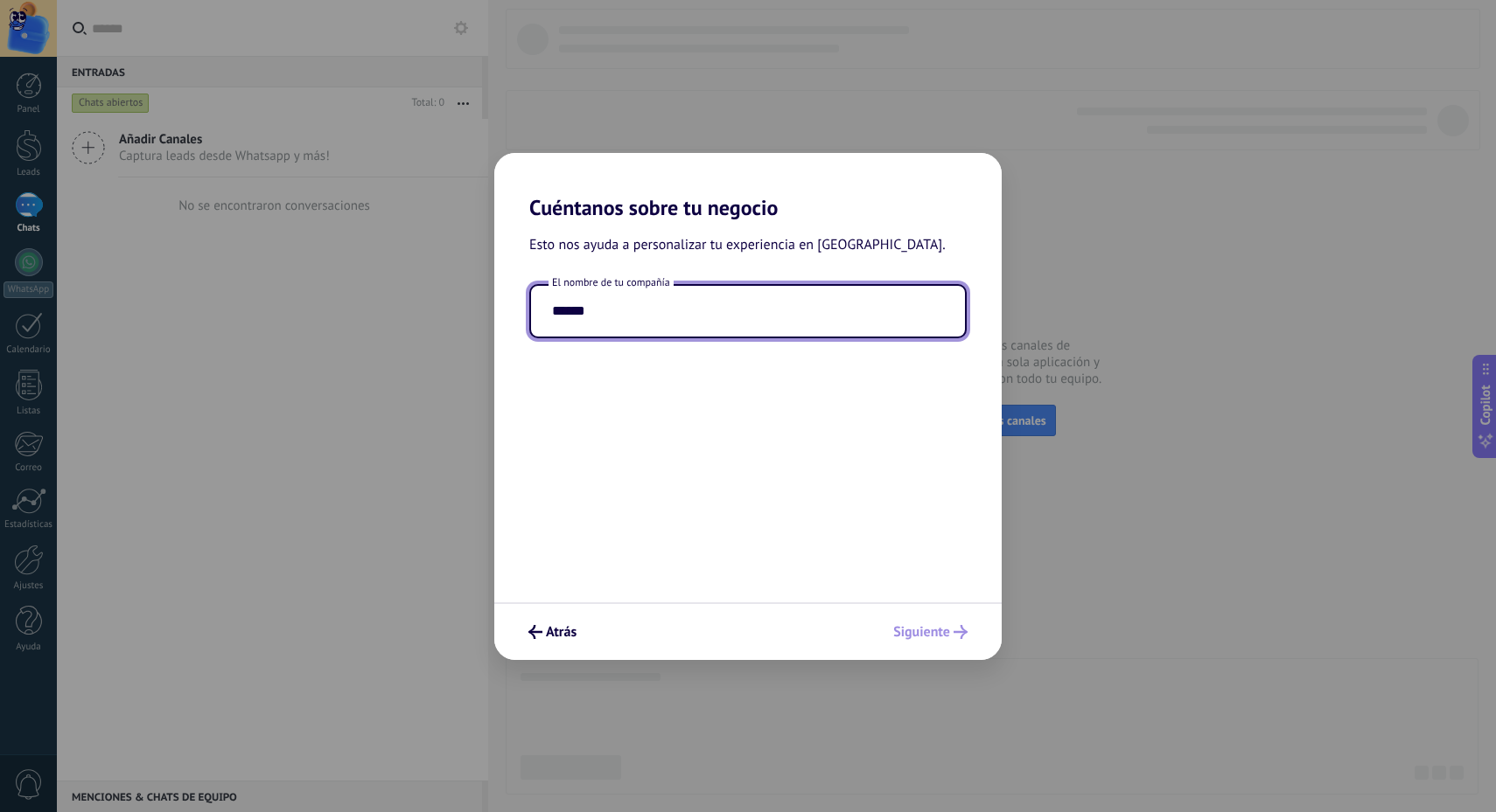
type input "******"
click at [946, 622] on div "Atrás Siguiente" at bounding box center [748, 631] width 508 height 58
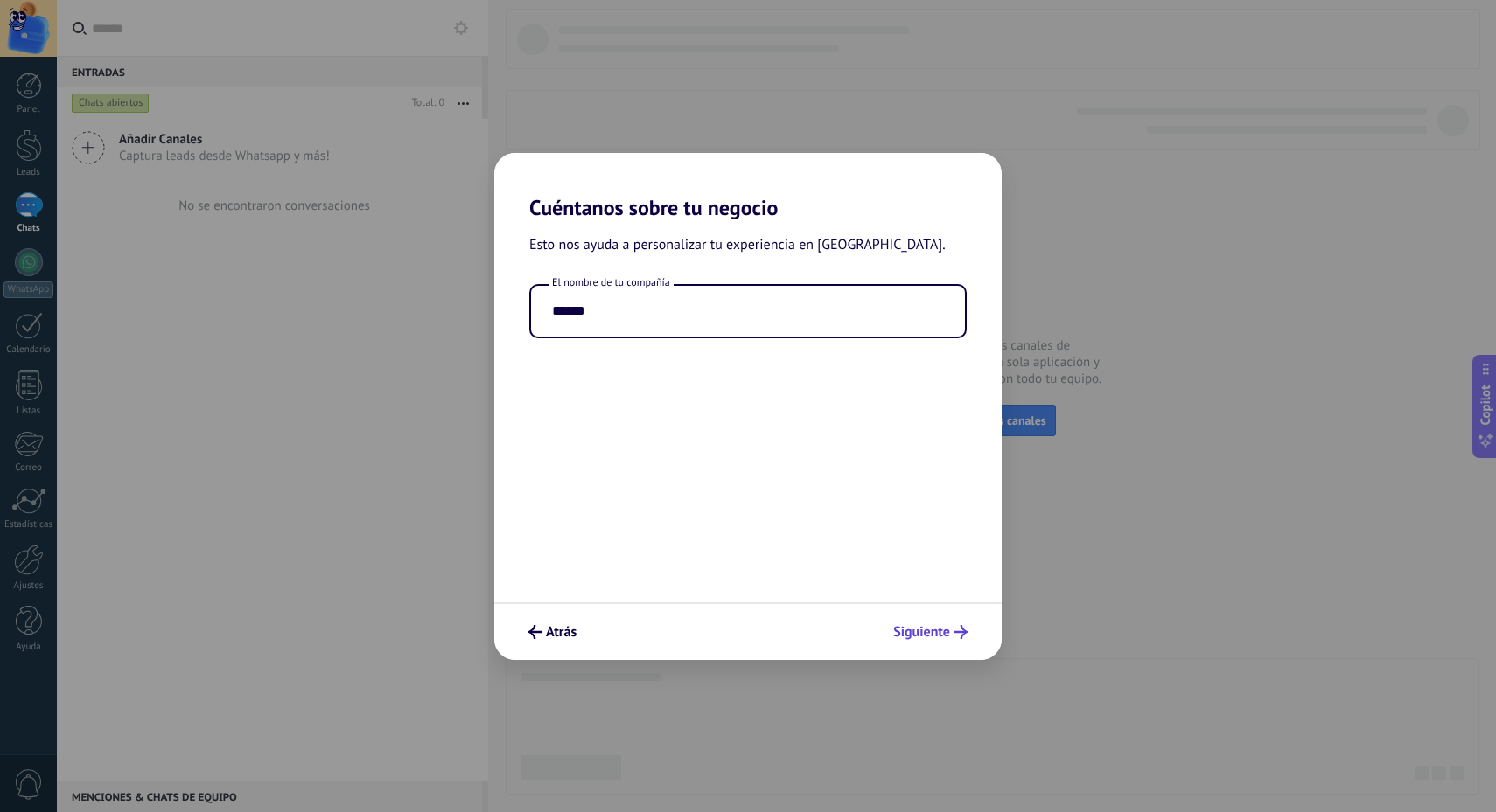
click at [932, 627] on span "Siguiente" at bounding box center [922, 632] width 57 height 12
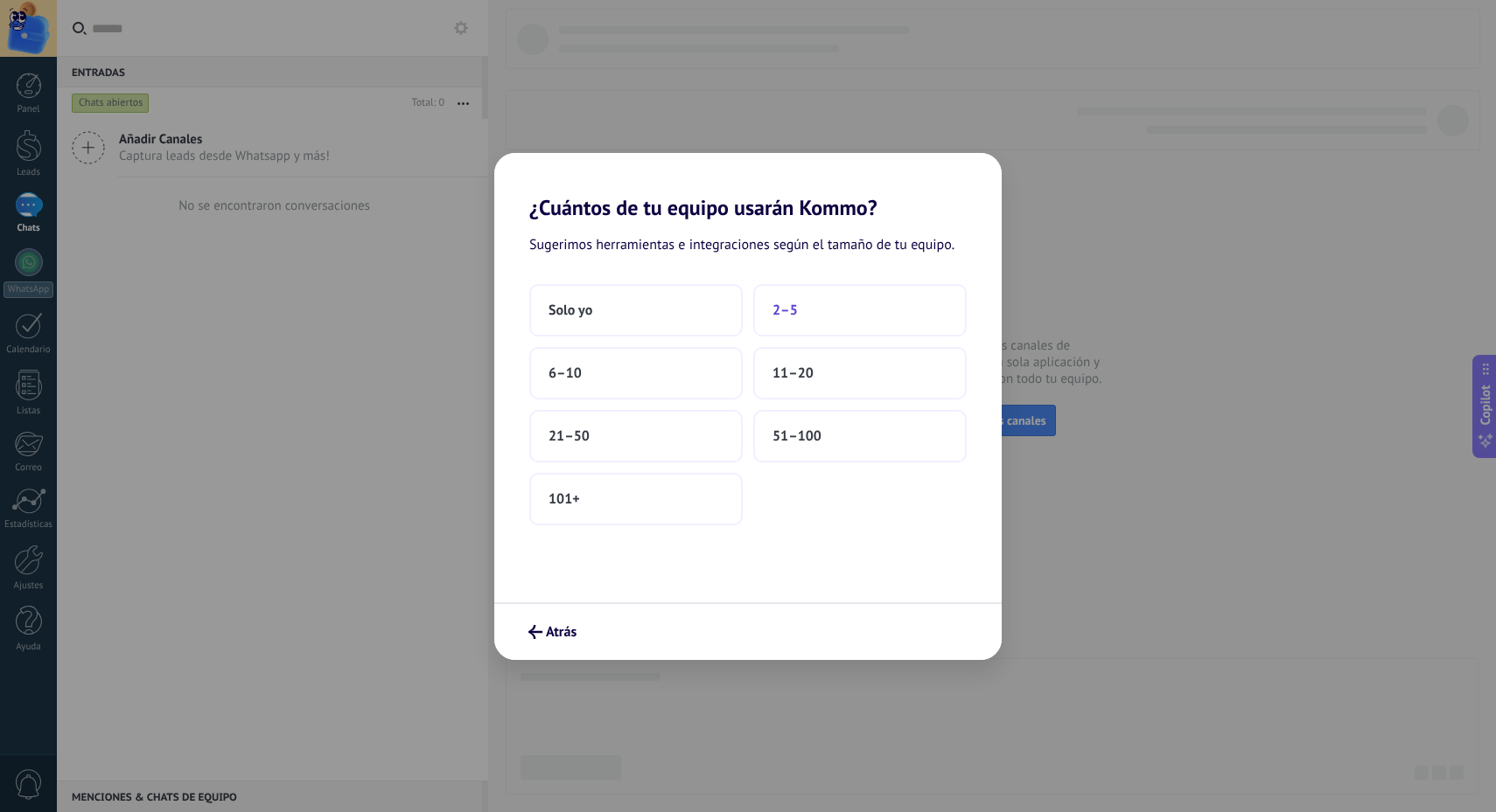
click at [803, 307] on button "2–5" at bounding box center [860, 310] width 213 height 52
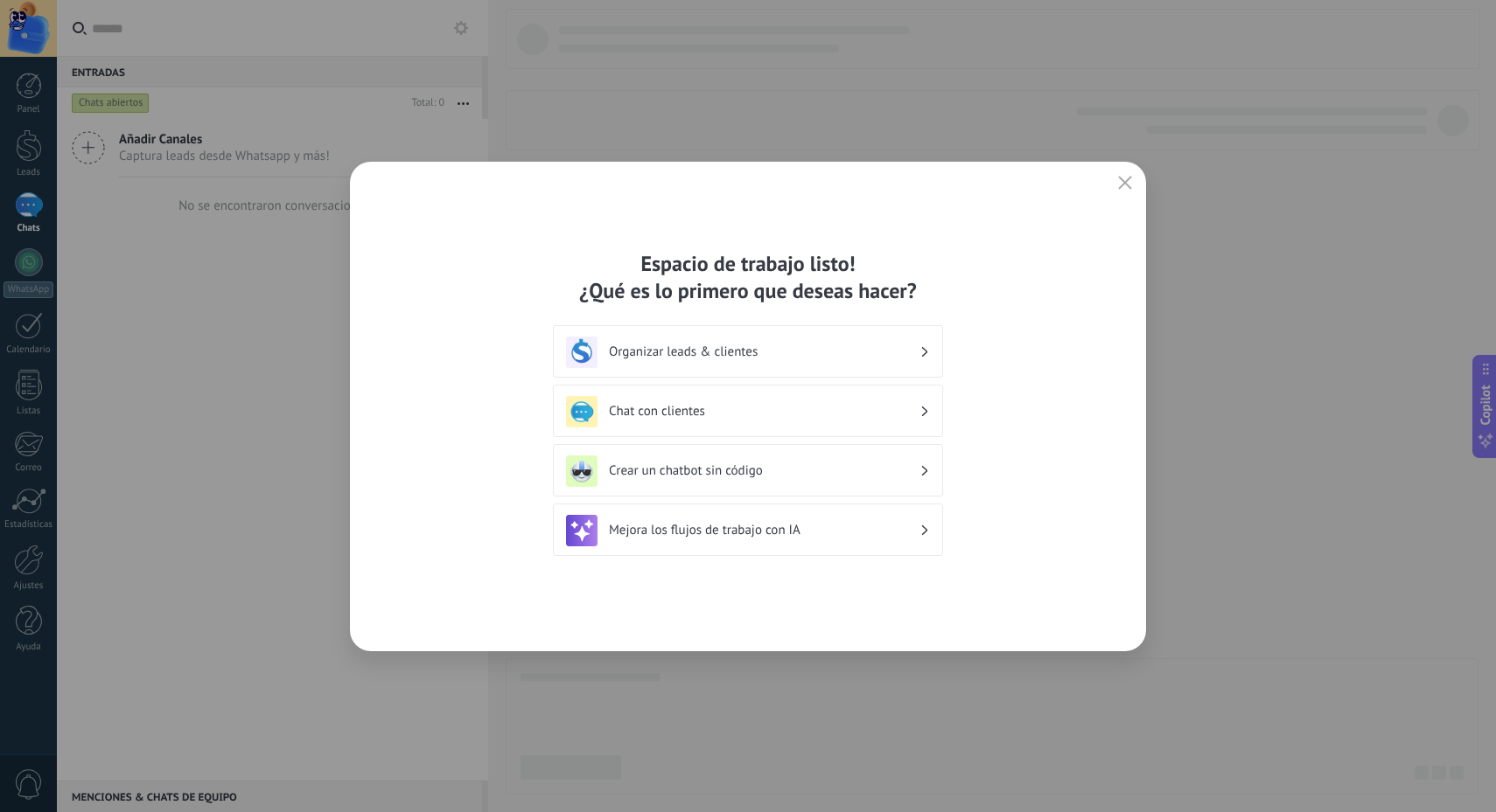
click at [729, 356] on h3 "Organizar leads & clientes" at bounding box center [764, 352] width 311 height 17
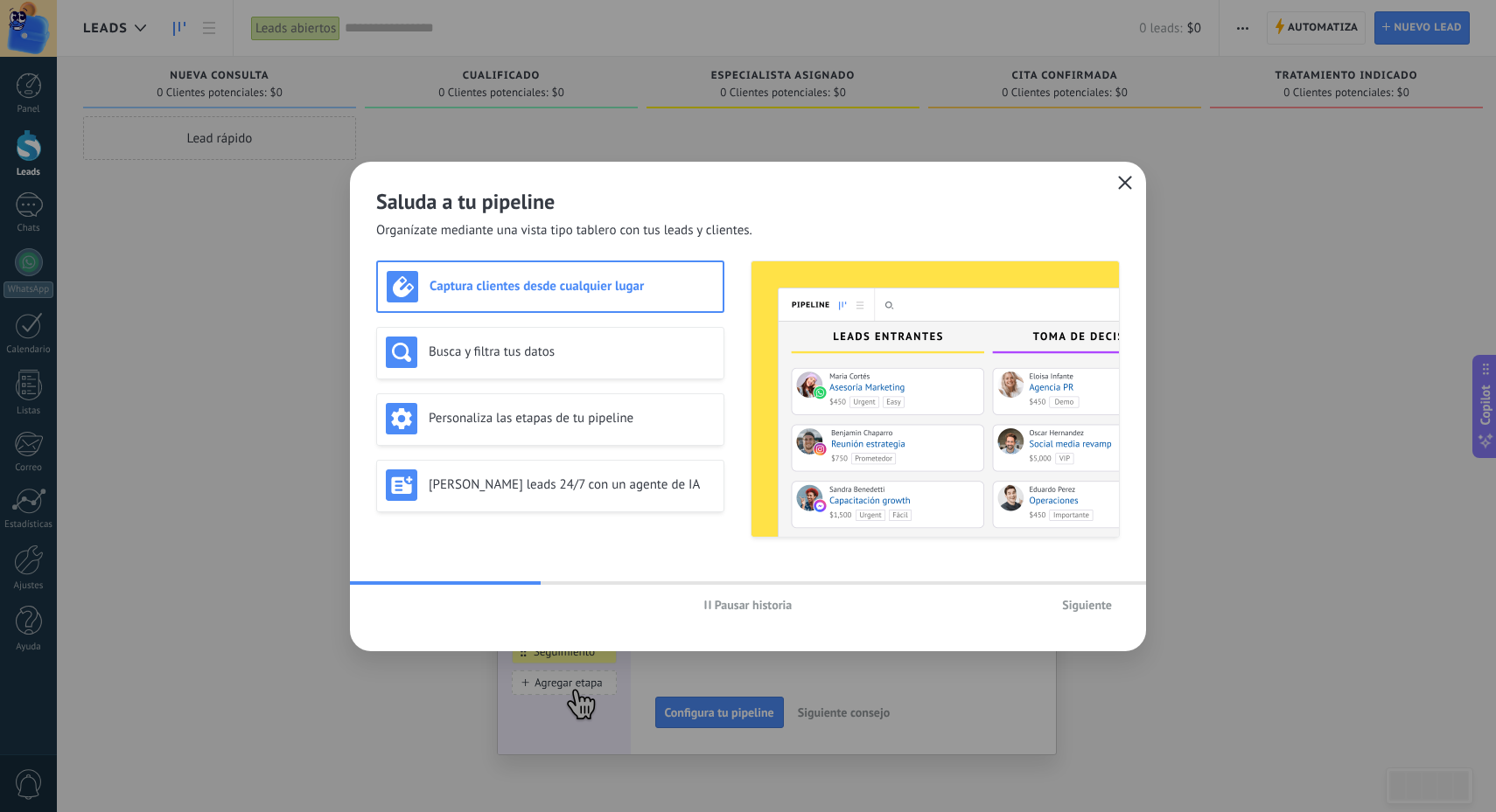
click at [1128, 182] on icon "button" at bounding box center [1125, 183] width 14 height 14
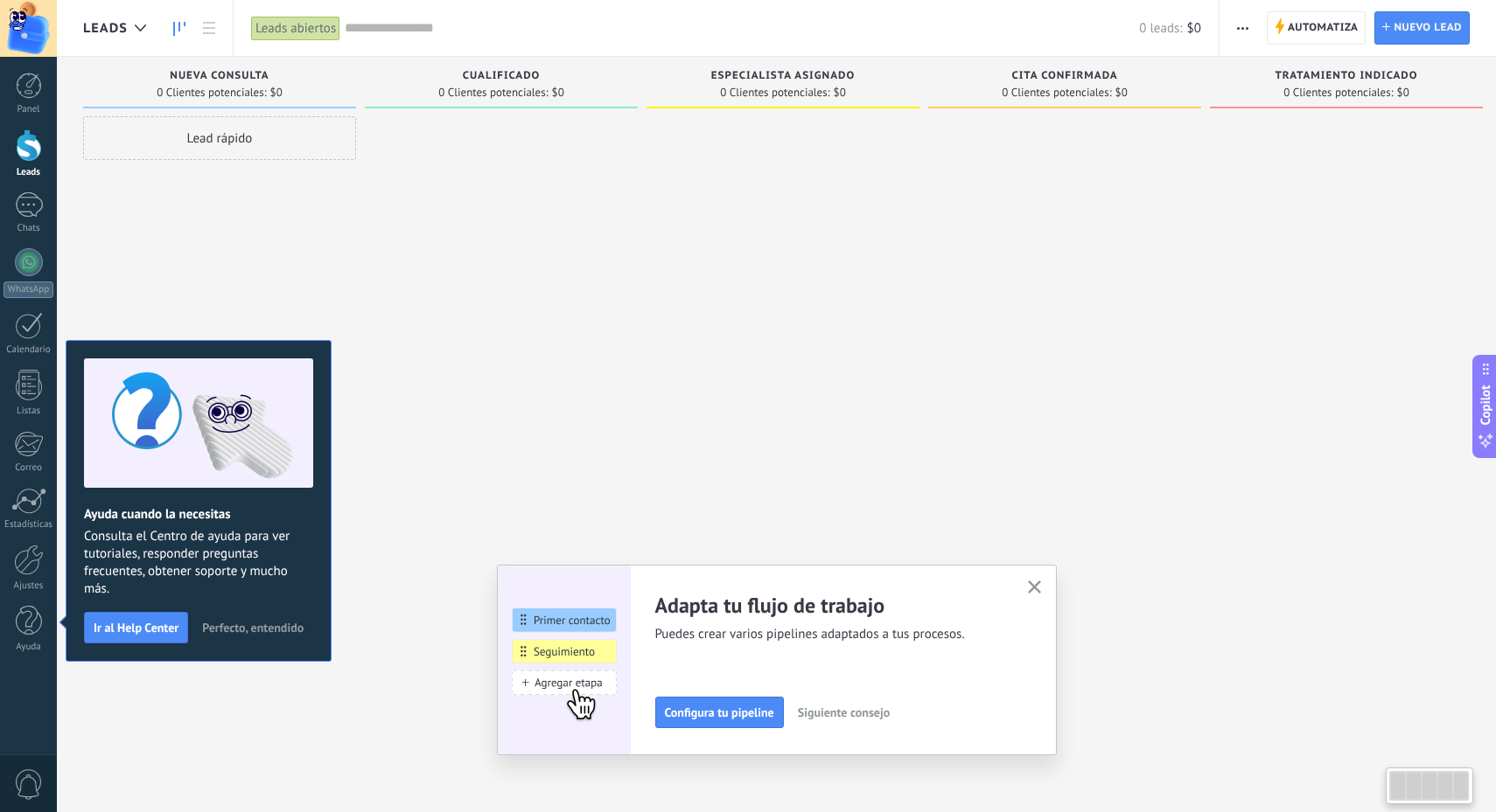
click at [1035, 588] on use "button" at bounding box center [1034, 587] width 13 height 13
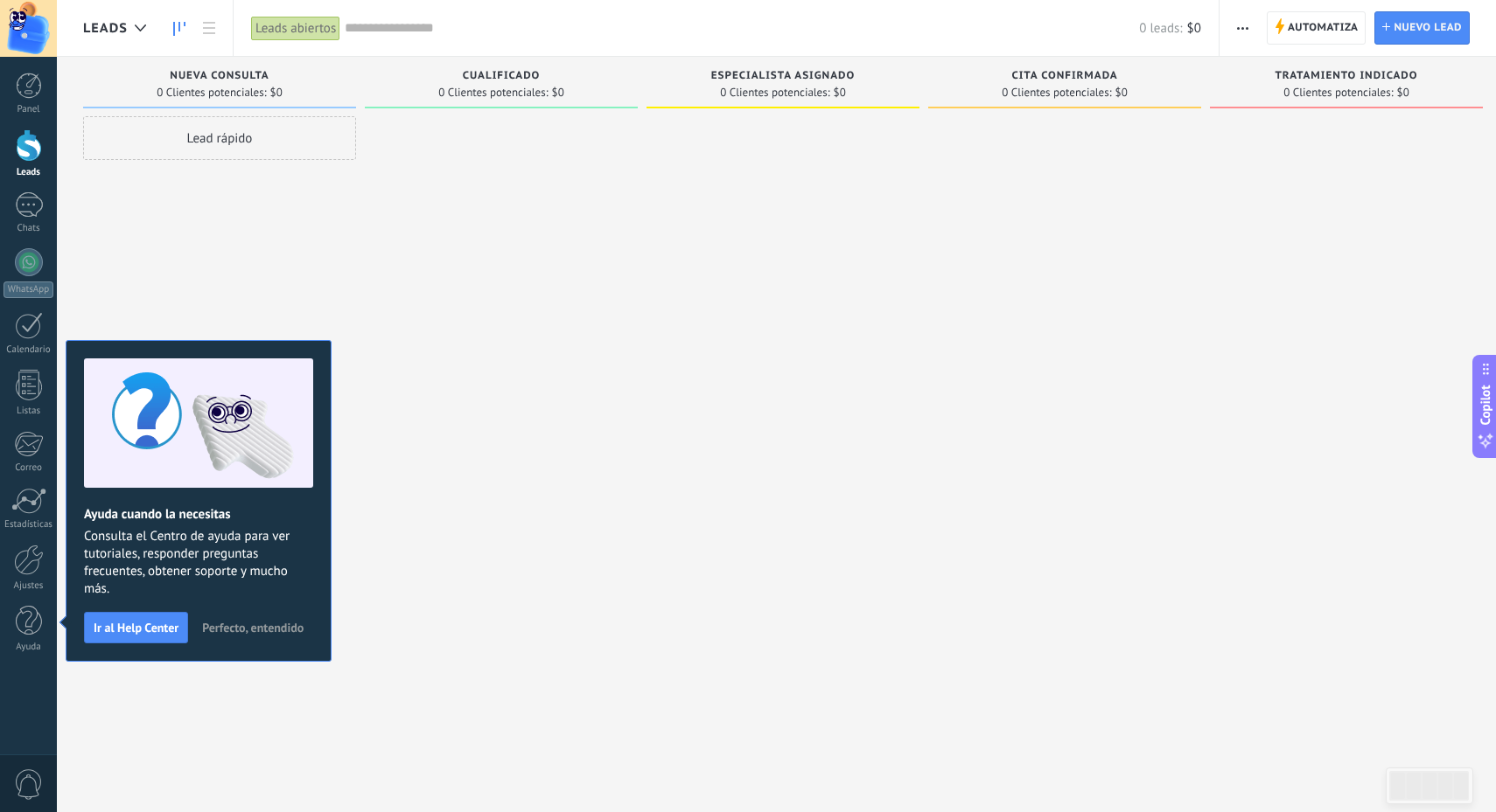
click at [250, 630] on span "Perfecto, entendido" at bounding box center [253, 628] width 101 height 12
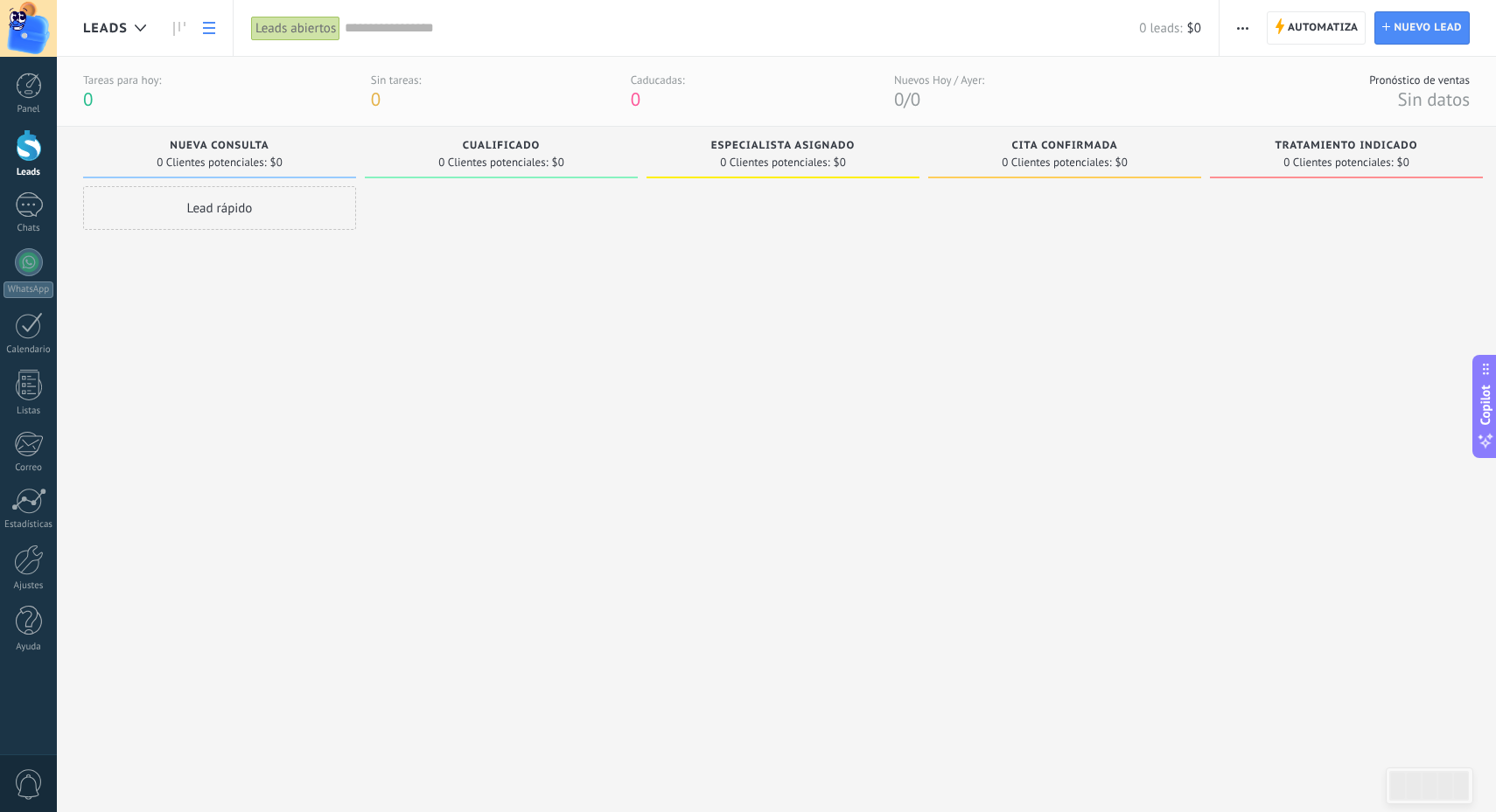
click at [209, 30] on icon at bounding box center [209, 28] width 12 height 12
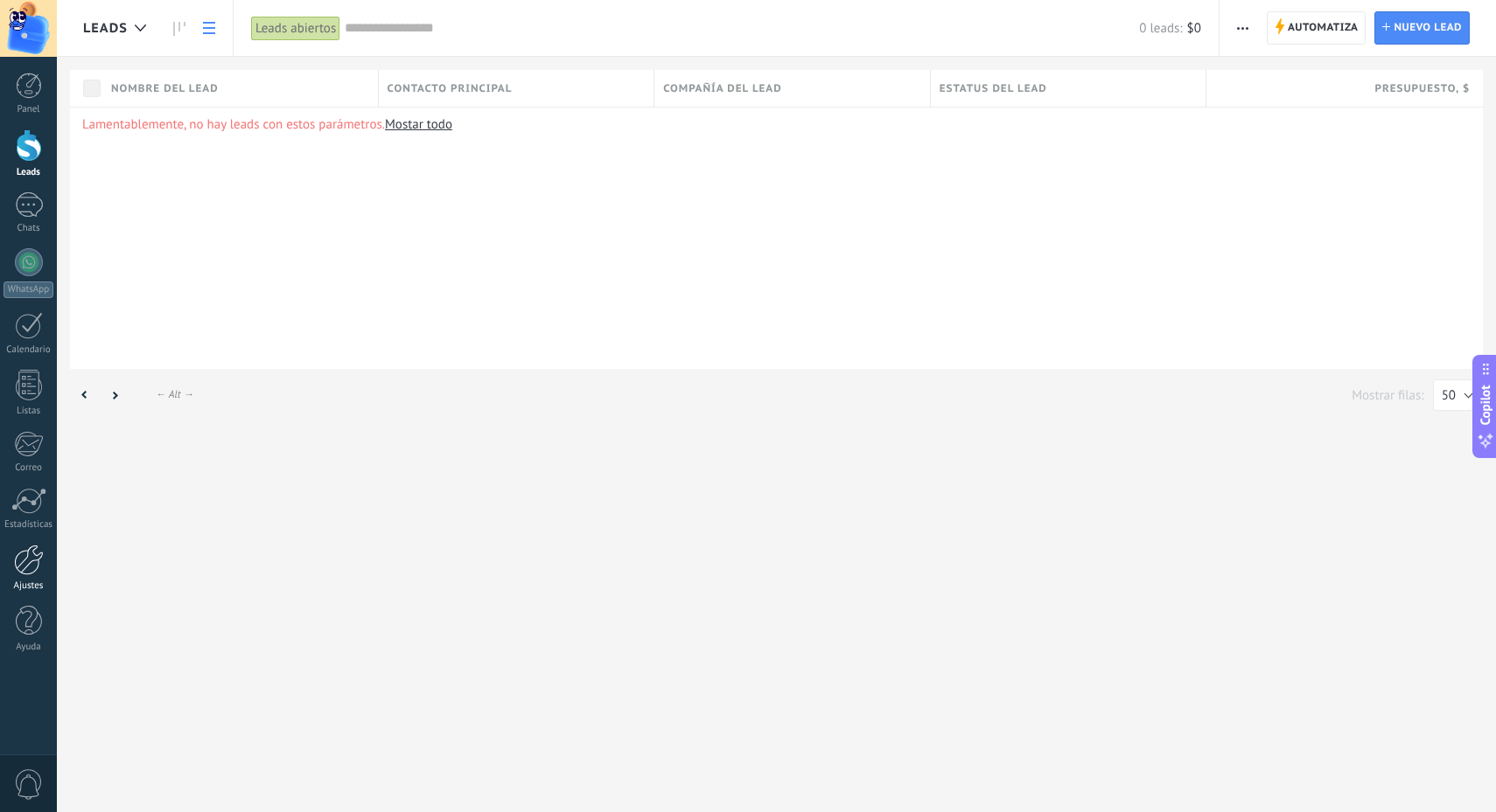
click at [30, 567] on div at bounding box center [29, 559] width 30 height 30
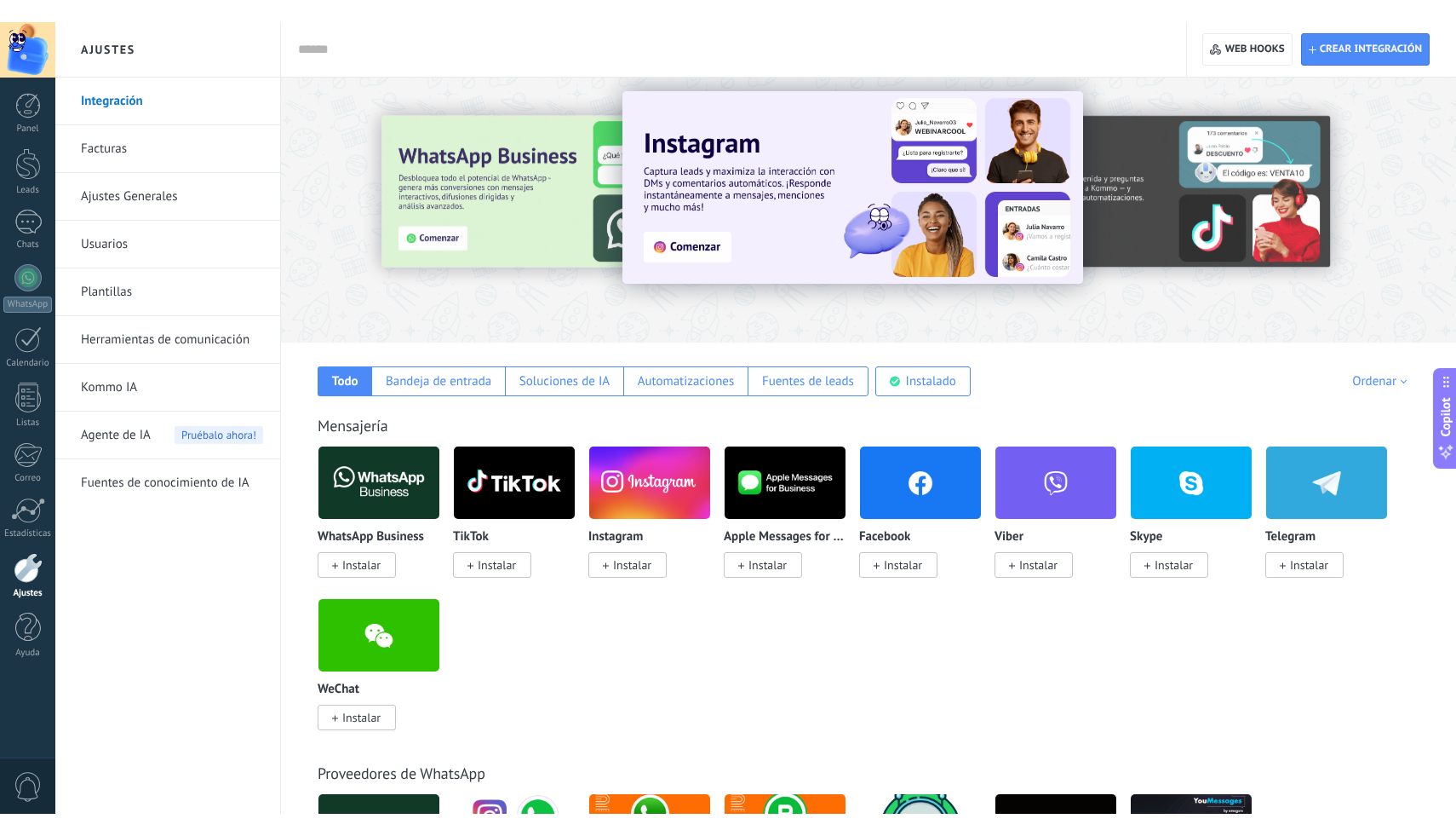
scroll to position [11, 0]
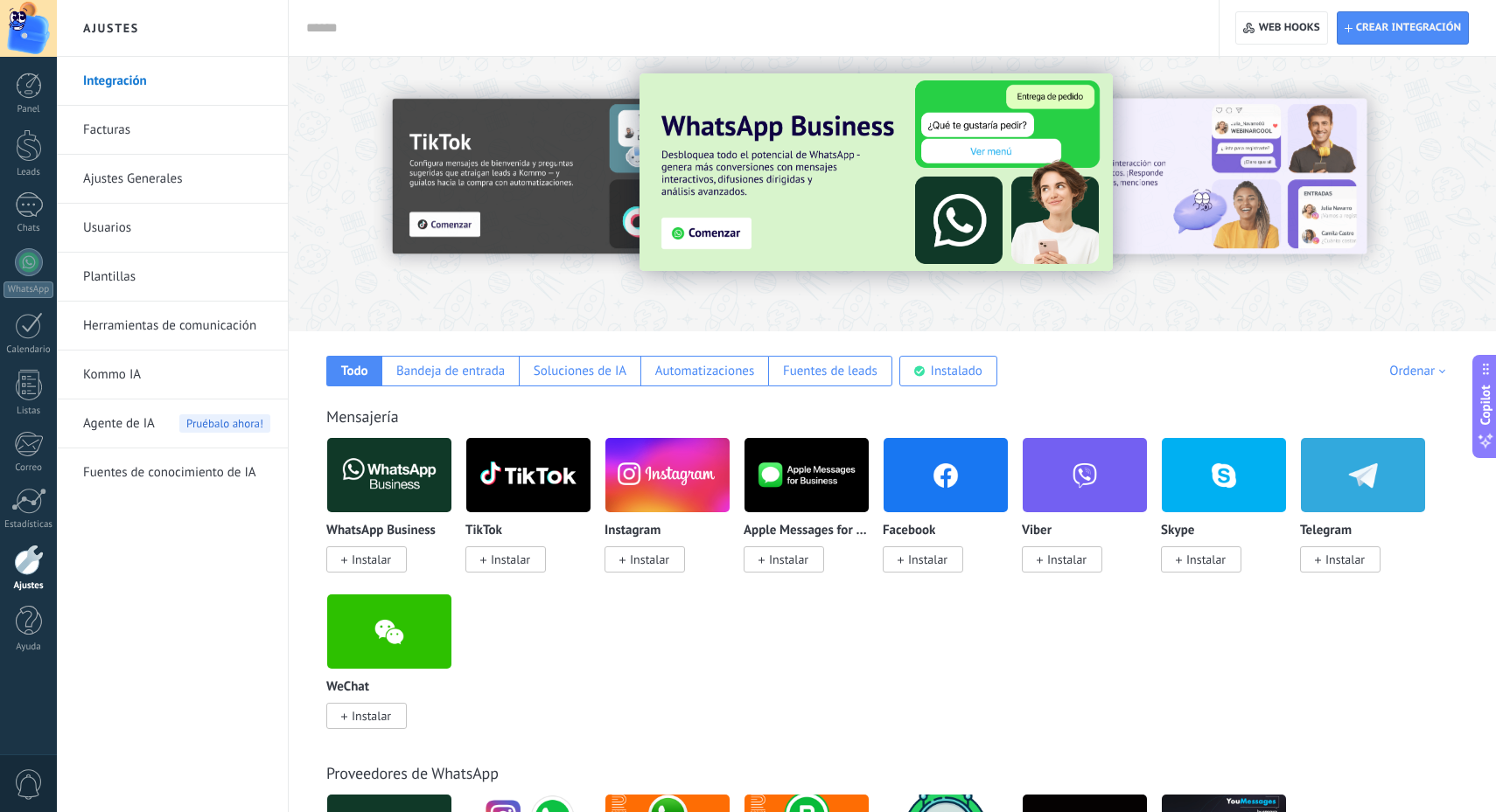
click at [899, 561] on icon at bounding box center [901, 560] width 6 height 7
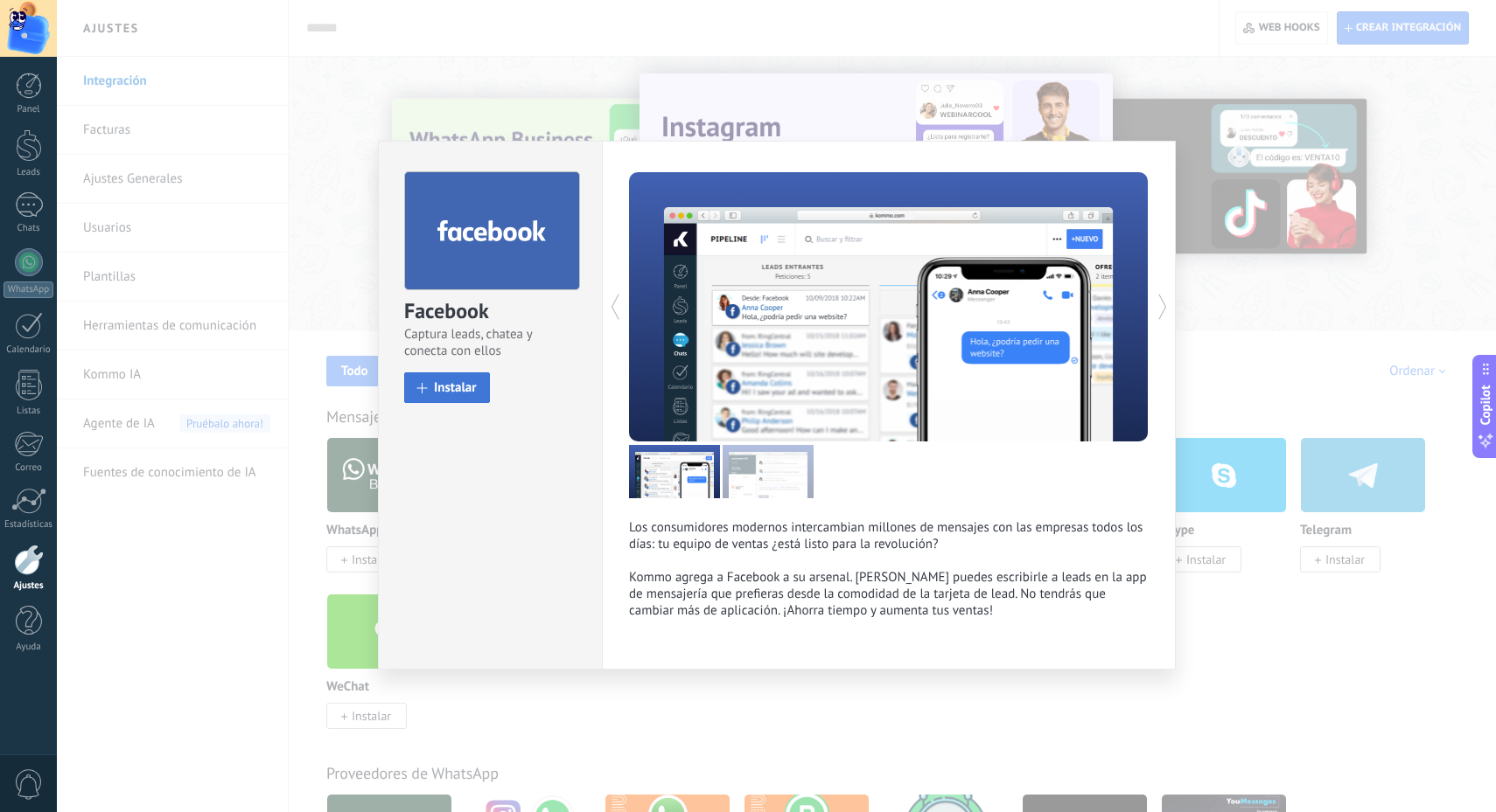
click at [453, 386] on span "Instalar" at bounding box center [455, 387] width 43 height 13
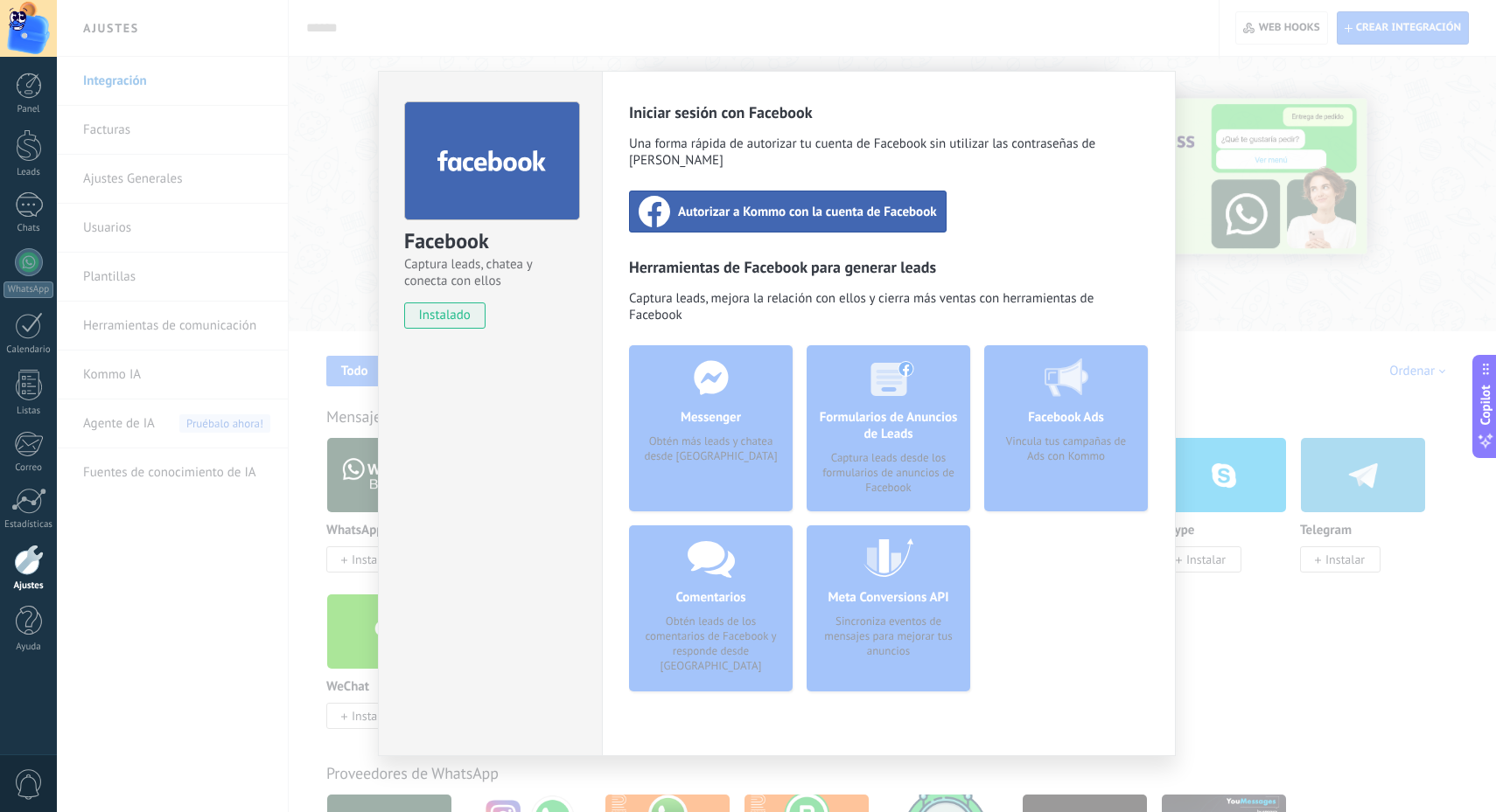
click at [1249, 275] on div "Facebook Captura leads, chatea y conecta con ellos instalado Desinstalar Inicia…" at bounding box center [776, 406] width 1439 height 812
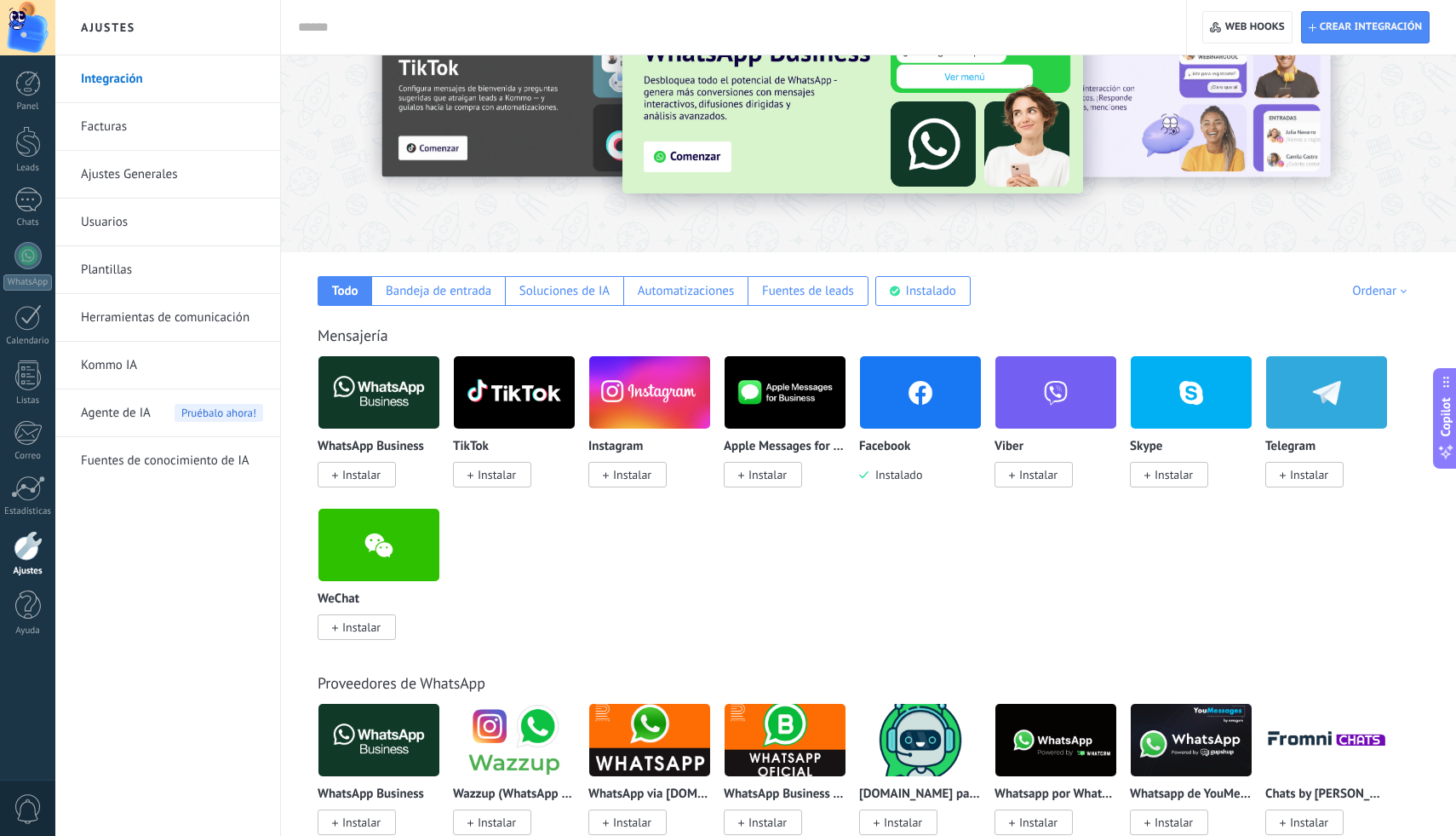
scroll to position [195, 0]
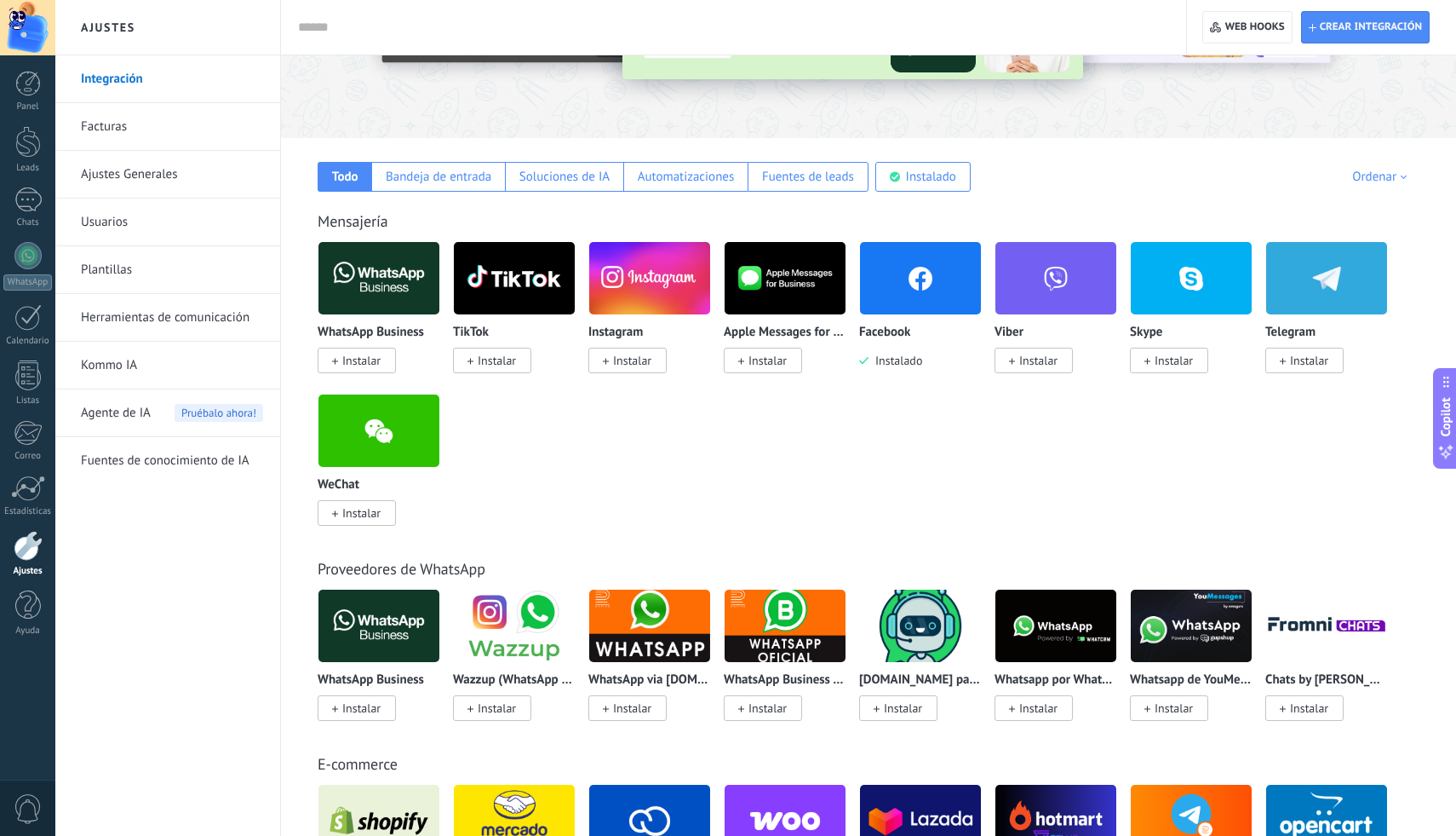
click at [480, 364] on span "Instalar" at bounding box center [497, 360] width 38 height 15
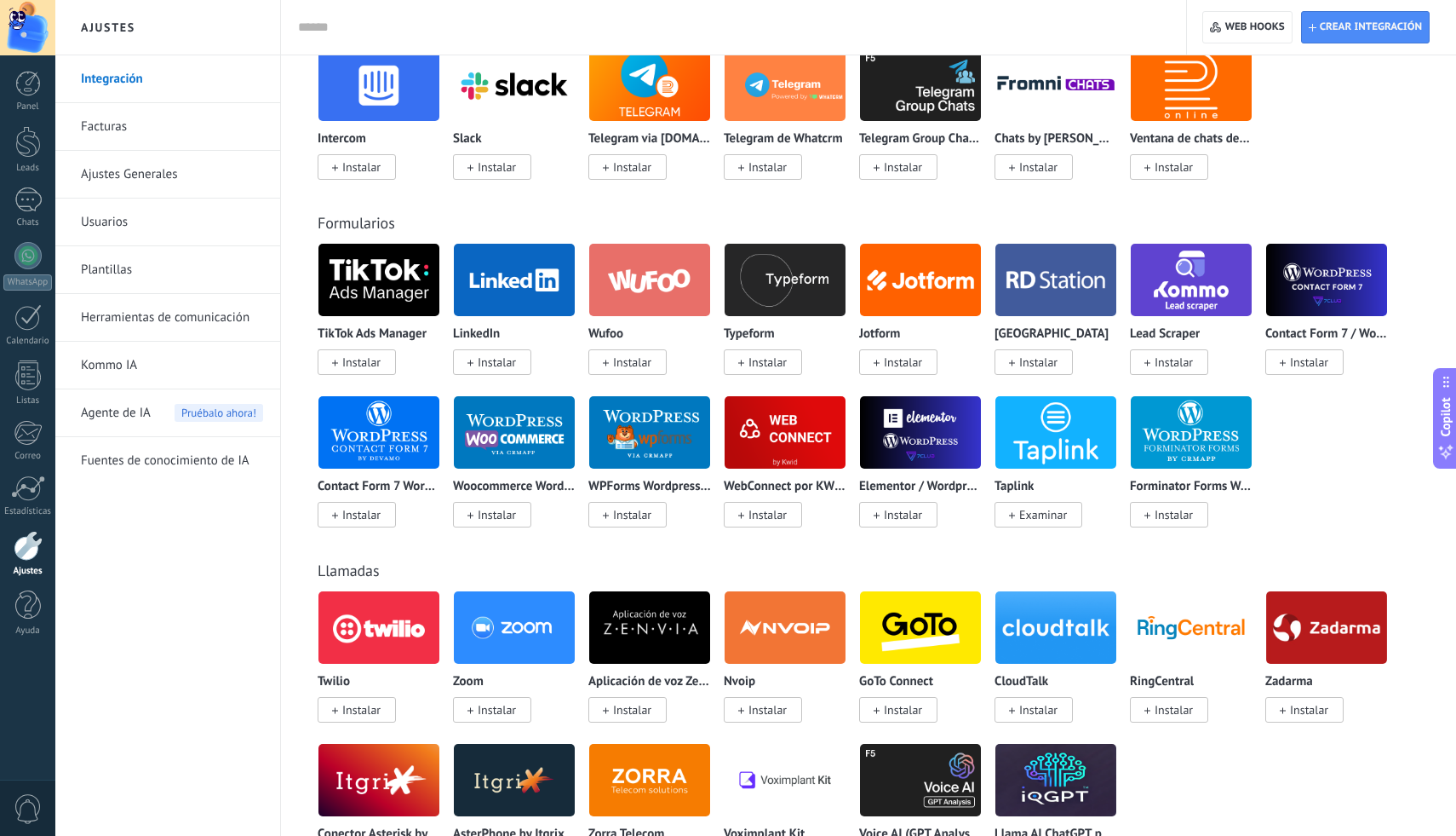
scroll to position [1128, 0]
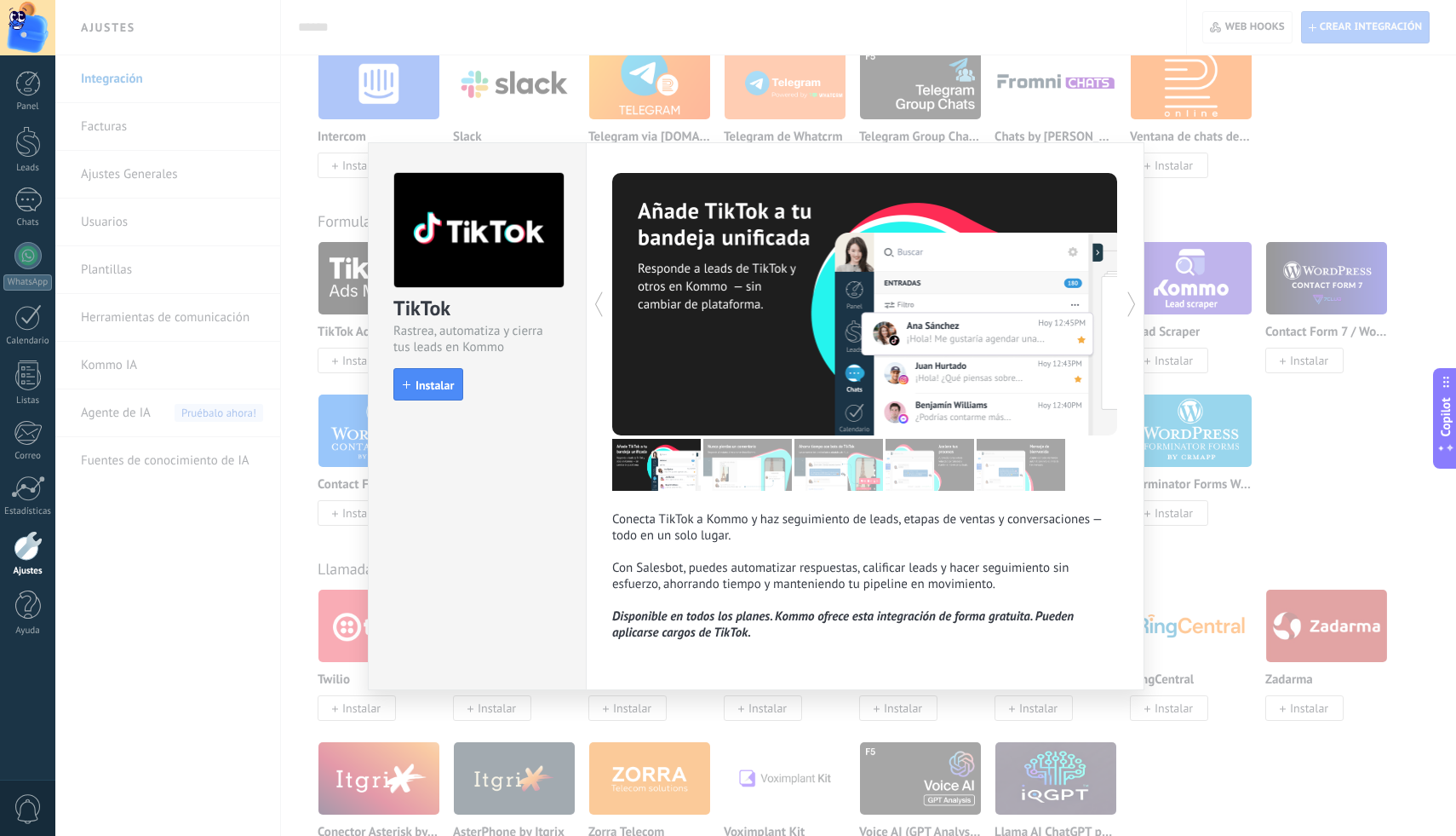
click at [1250, 213] on div "TikTok Rastrea, automatiza y cierra tus leads en Kommo install Instalar Conecta…" at bounding box center [755, 418] width 1400 height 836
